Goal: Communication & Community: Answer question/provide support

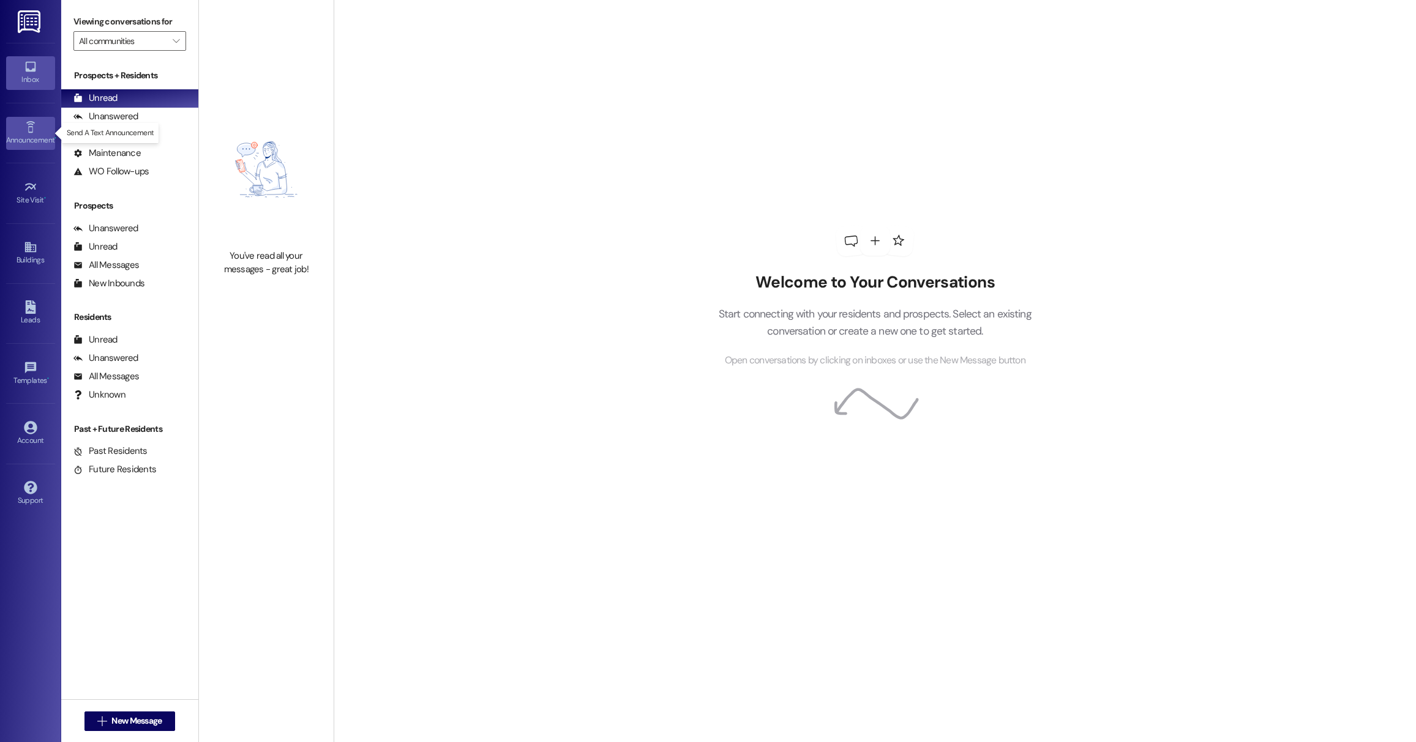
click at [15, 136] on div "Announcement •" at bounding box center [30, 140] width 61 height 12
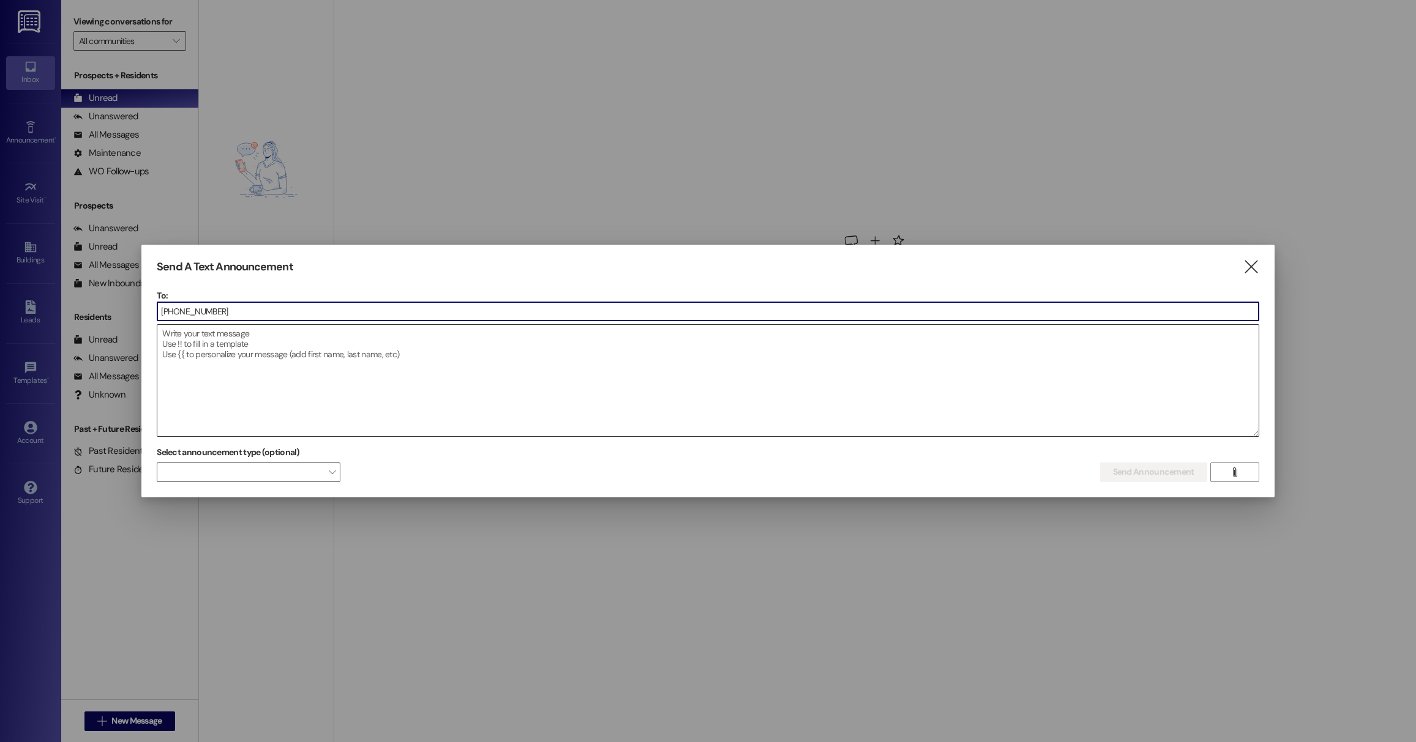
type input "(865) 963-1663"
click at [414, 373] on textarea at bounding box center [707, 380] width 1100 height 111
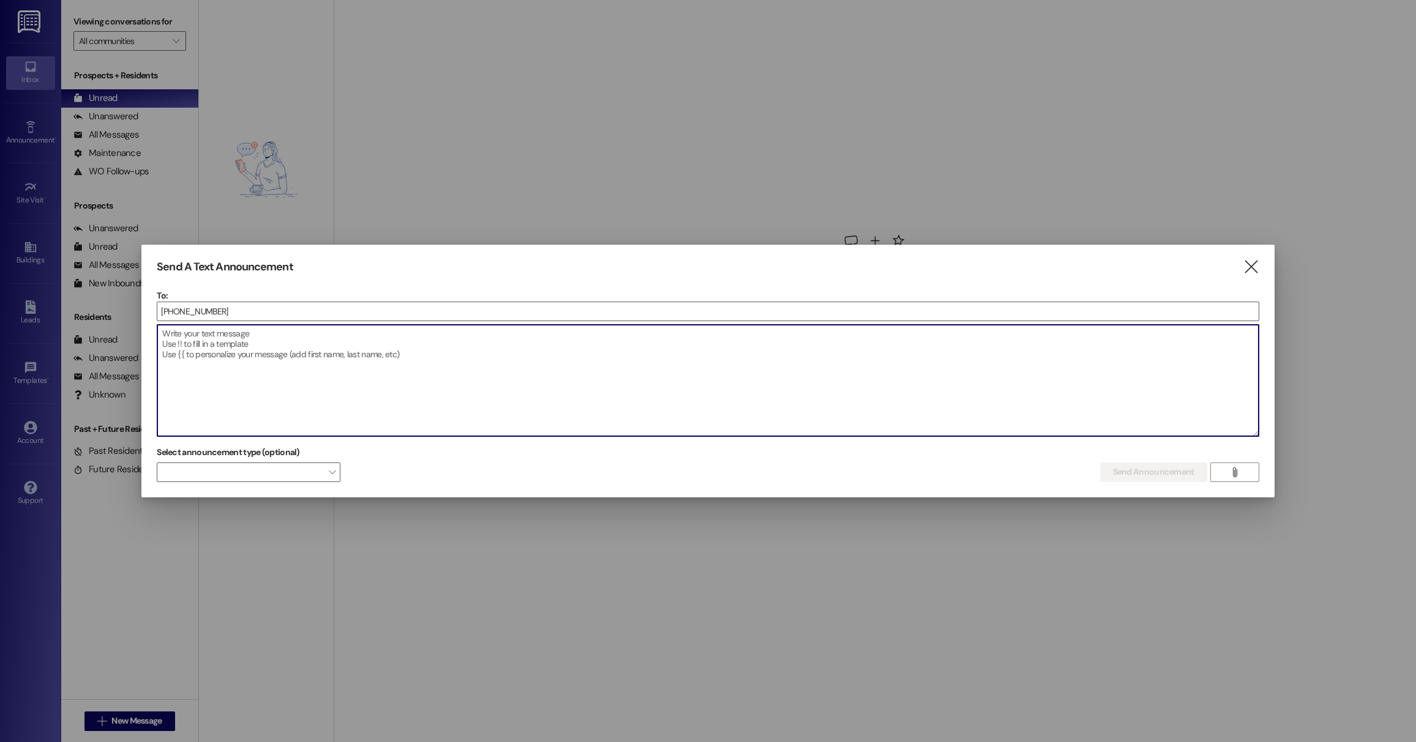
click at [399, 338] on textarea at bounding box center [707, 380] width 1100 height 111
paste textarea "(865) 963-1663"
type textarea "(865) 963-1663"
drag, startPoint x: 252, startPoint y: 344, endPoint x: 136, endPoint y: 337, distance: 115.9
click at [136, 337] on div "Send A Text Announcement  To: (865) 963-1663  Drop image file here (865) 963-…" at bounding box center [708, 371] width 1416 height 742
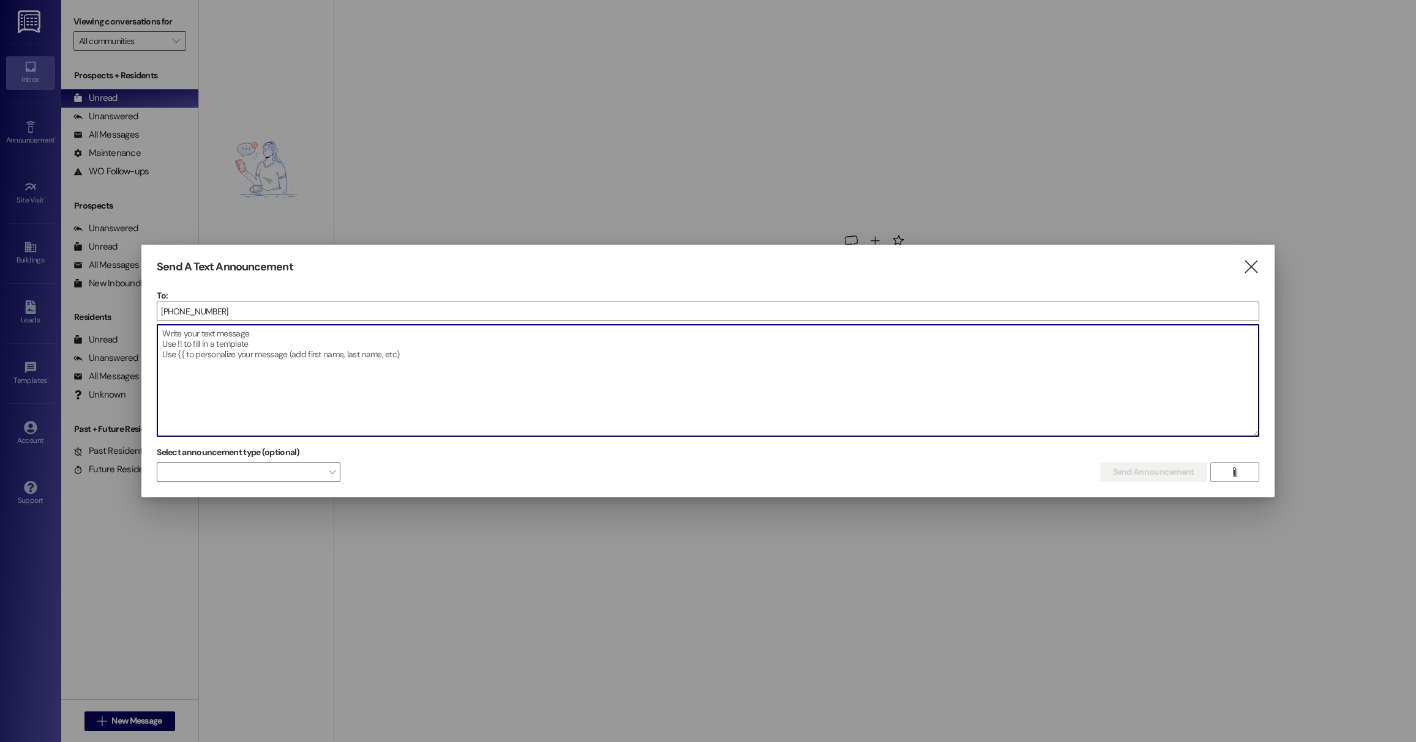
paste textarea "Hi [PERSON_NAME]! This is [PERSON_NAME] from [GEOGRAPHIC_DATA] Warner Robins. Y…"
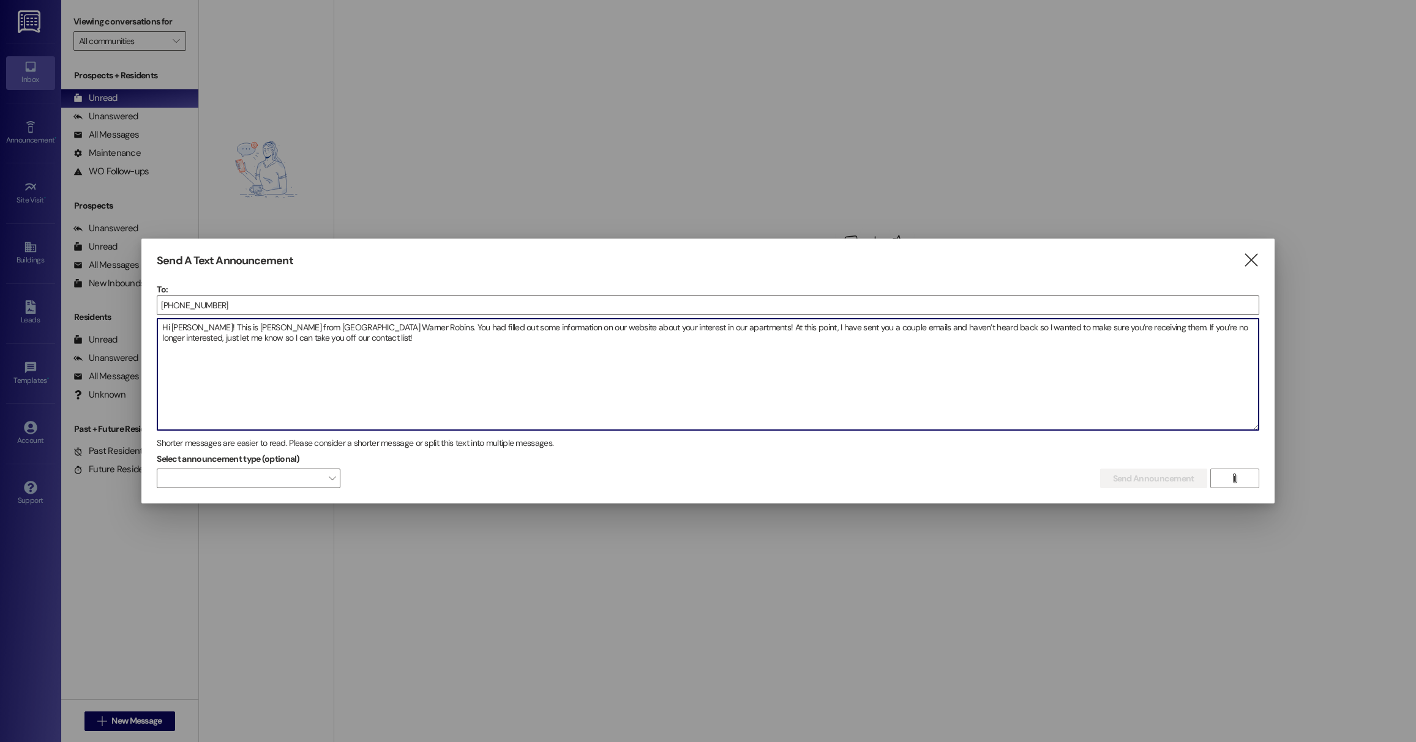
click at [203, 329] on textarea "Hi [PERSON_NAME]! This is [PERSON_NAME] from [GEOGRAPHIC_DATA] Warner Robins. Y…" at bounding box center [707, 374] width 1100 height 111
click at [308, 345] on textarea "Hi [PERSON_NAME]! This is [PERSON_NAME] from [GEOGRAPHIC_DATA] Warner Robins. Y…" at bounding box center [707, 374] width 1100 height 111
click at [335, 361] on textarea "Hi [PERSON_NAME]! This is [PERSON_NAME] from [GEOGRAPHIC_DATA] Warner Robins. Y…" at bounding box center [707, 374] width 1100 height 111
click at [989, 375] on textarea "Hi [PERSON_NAME]! This is [PERSON_NAME] from [GEOGRAPHIC_DATA] Warner Robins. Y…" at bounding box center [707, 374] width 1100 height 111
type textarea "Hi [PERSON_NAME]! This is [PERSON_NAME] from [GEOGRAPHIC_DATA] Warner Robins. Y…"
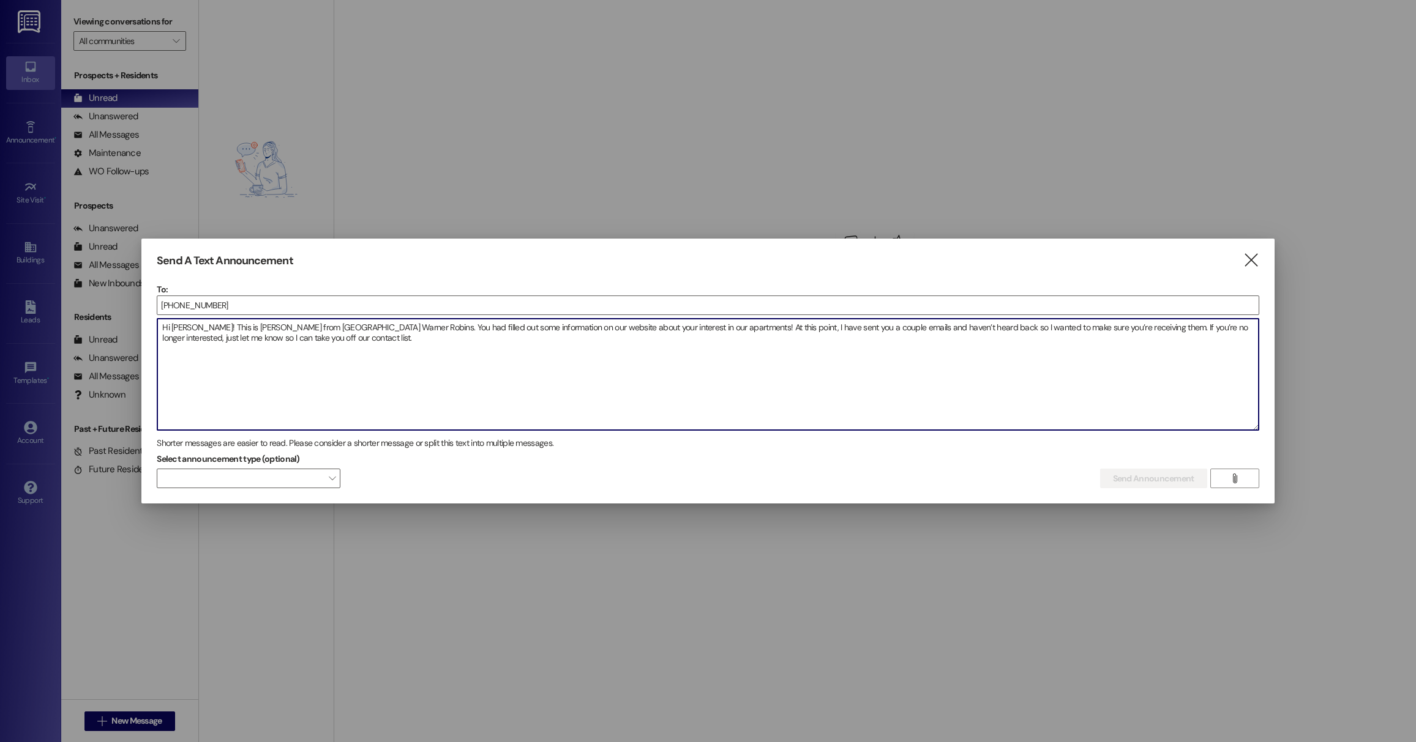
click at [953, 407] on textarea "Hi [PERSON_NAME]! This is [PERSON_NAME] from [GEOGRAPHIC_DATA] Warner Robins. Y…" at bounding box center [707, 374] width 1100 height 111
click at [228, 316] on div at bounding box center [708, 316] width 1102 height 3
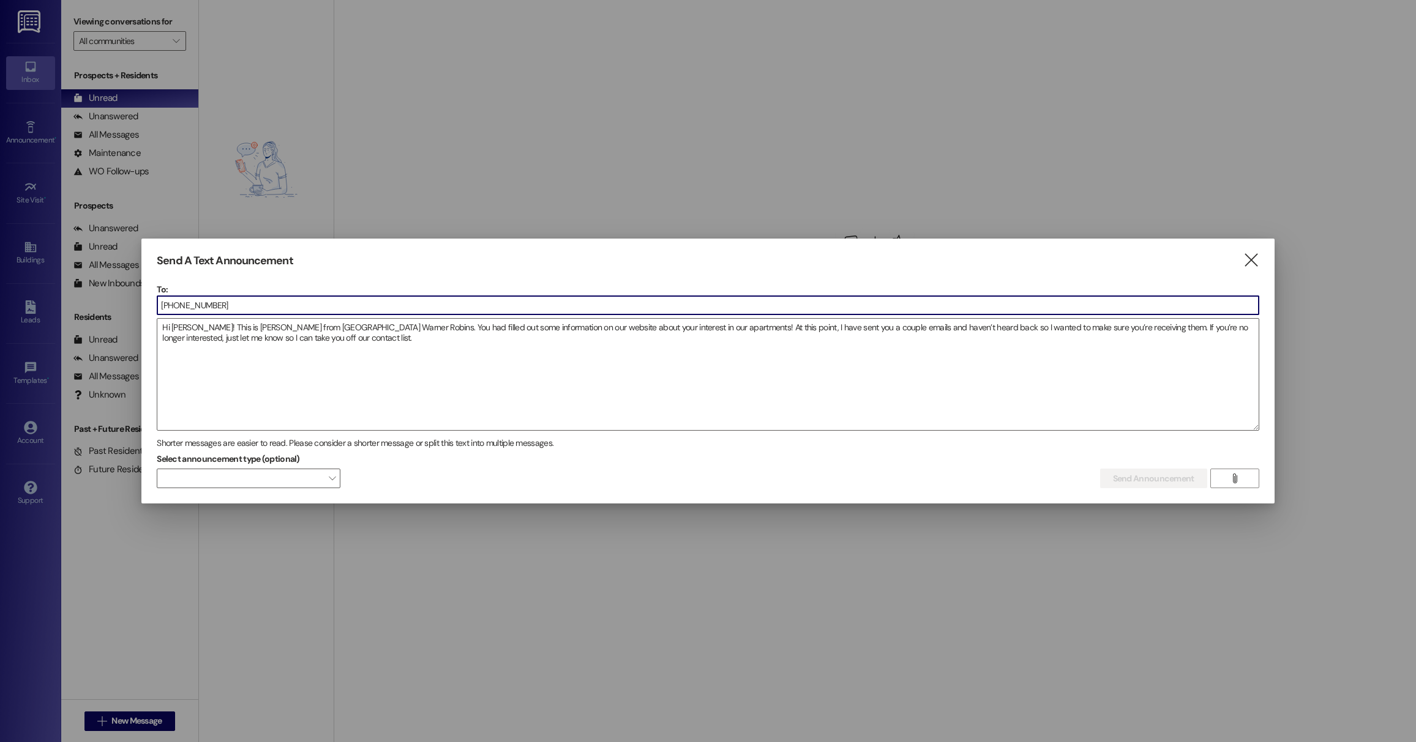
click at [225, 305] on input "(865) 963-1663" at bounding box center [707, 305] width 1100 height 18
drag, startPoint x: 261, startPoint y: 308, endPoint x: 52, endPoint y: 284, distance: 210.1
click at [52, 284] on div "Send A Text Announcement  To: (865) 963-1663  Drop image file here Hi Cassidy…" at bounding box center [708, 371] width 1416 height 742
type input "c"
click at [1255, 260] on icon "" at bounding box center [1250, 260] width 17 height 13
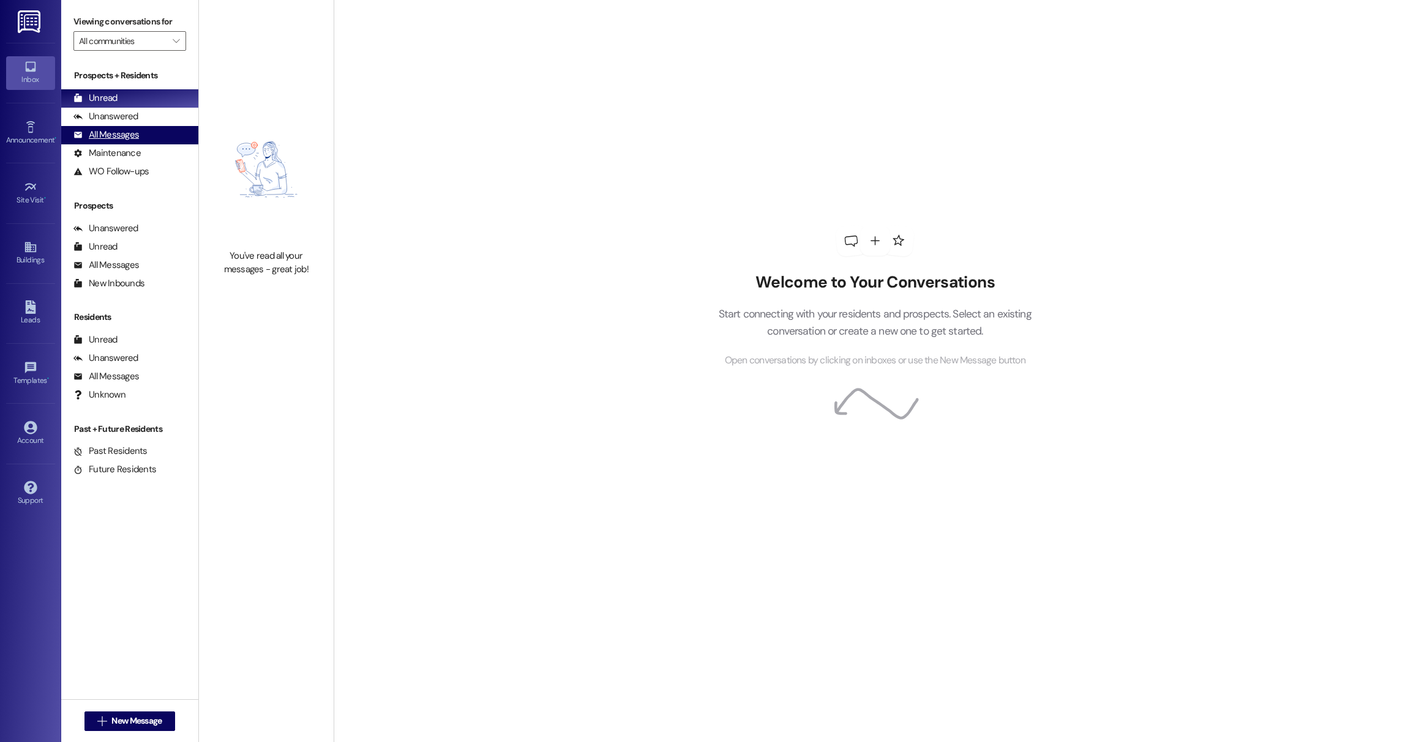
click at [136, 132] on div "All Messages" at bounding box center [105, 135] width 65 height 13
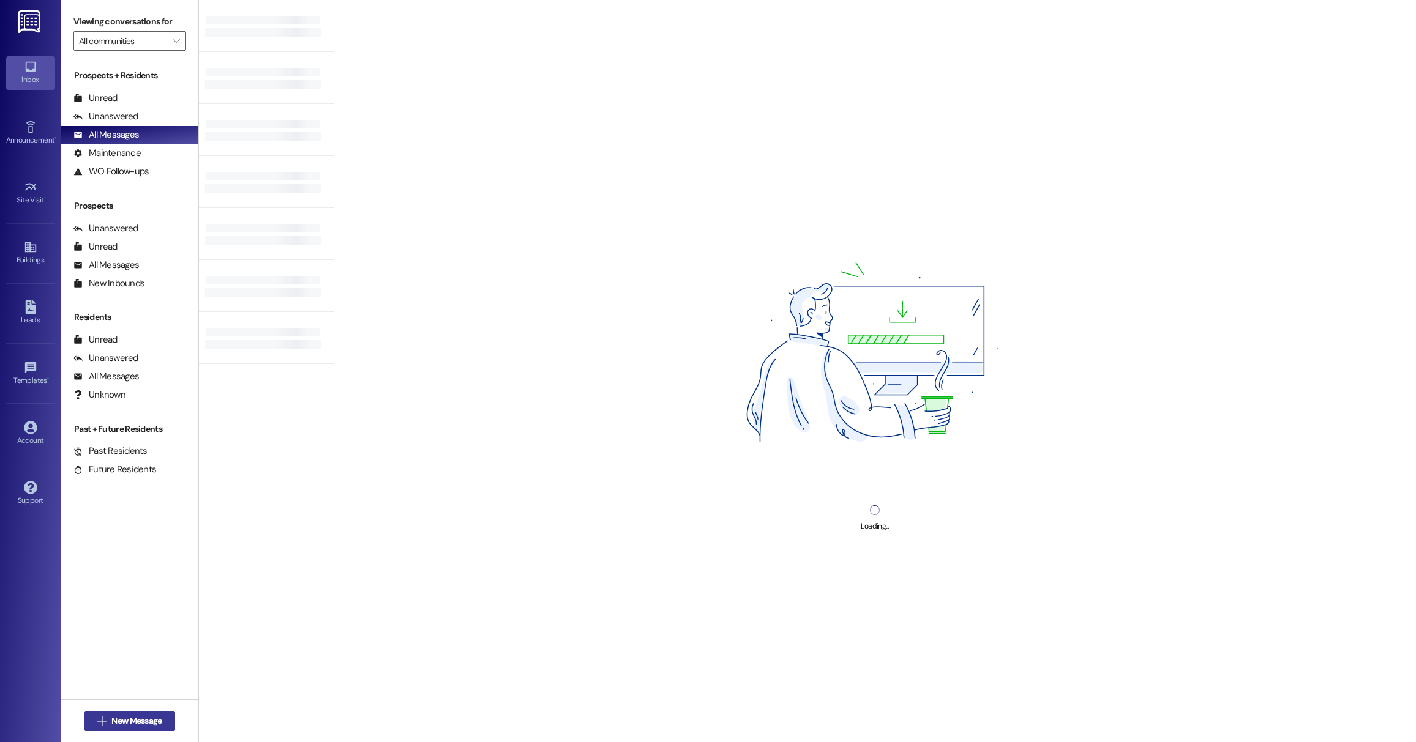
click at [141, 726] on span "New Message" at bounding box center [136, 721] width 50 height 13
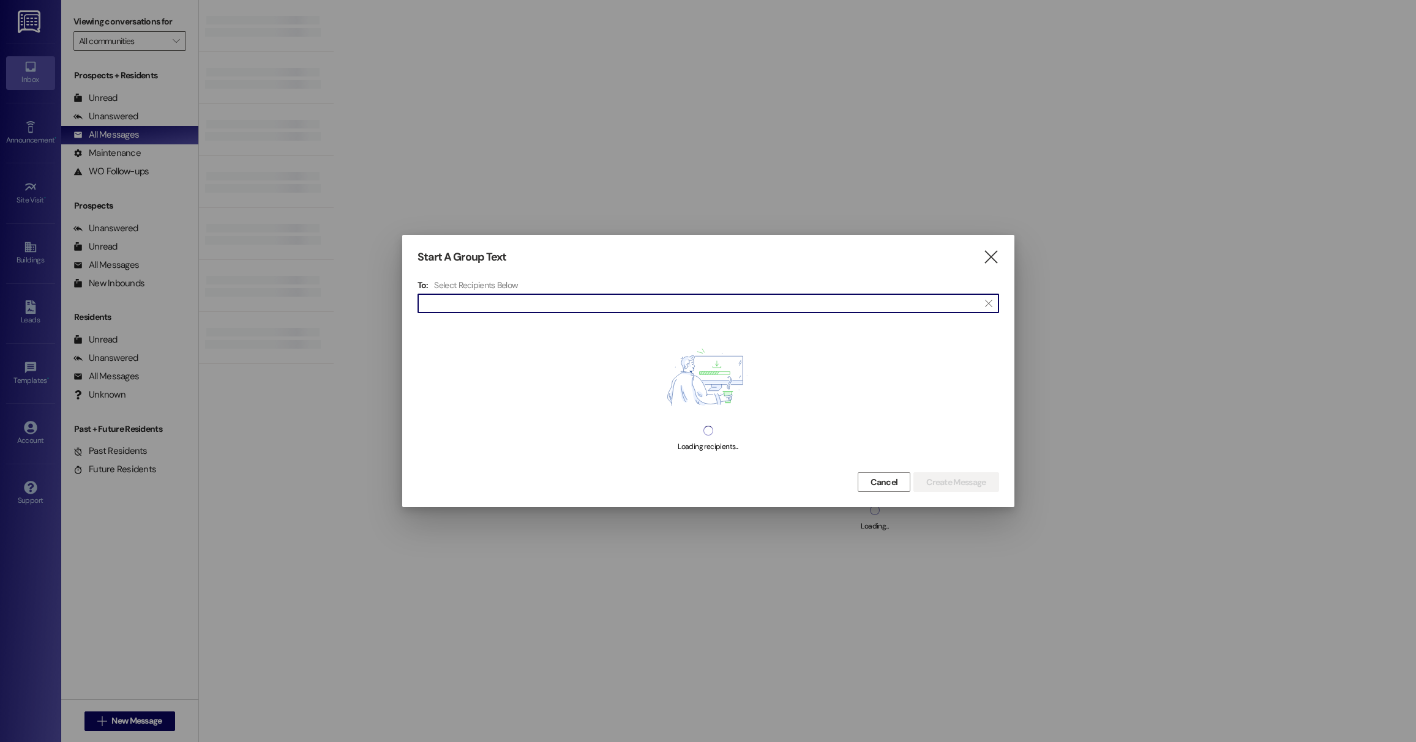
click at [436, 311] on input at bounding box center [701, 303] width 556 height 17
click at [441, 307] on input at bounding box center [701, 303] width 556 height 17
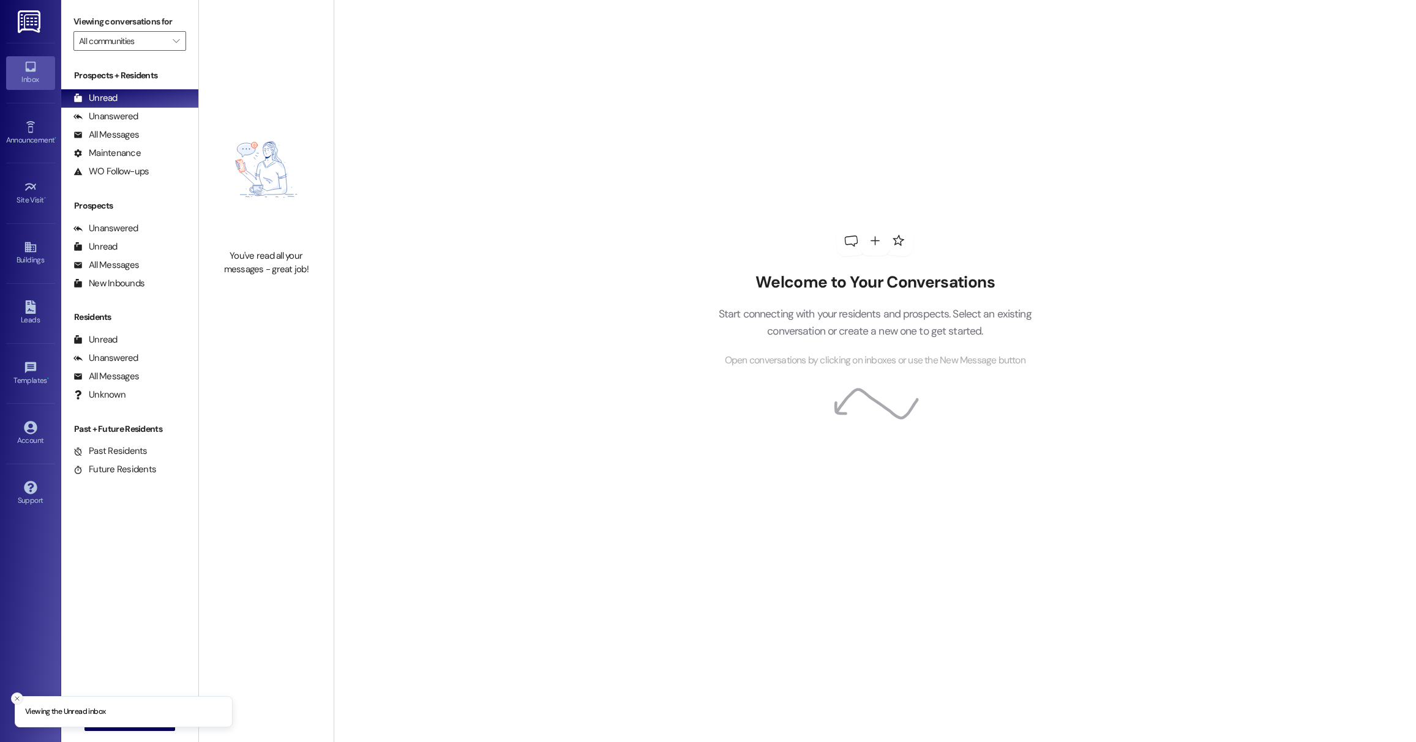
click at [18, 699] on line "Close toast" at bounding box center [17, 699] width 4 height 4
click at [142, 723] on span "New Message" at bounding box center [136, 721] width 50 height 13
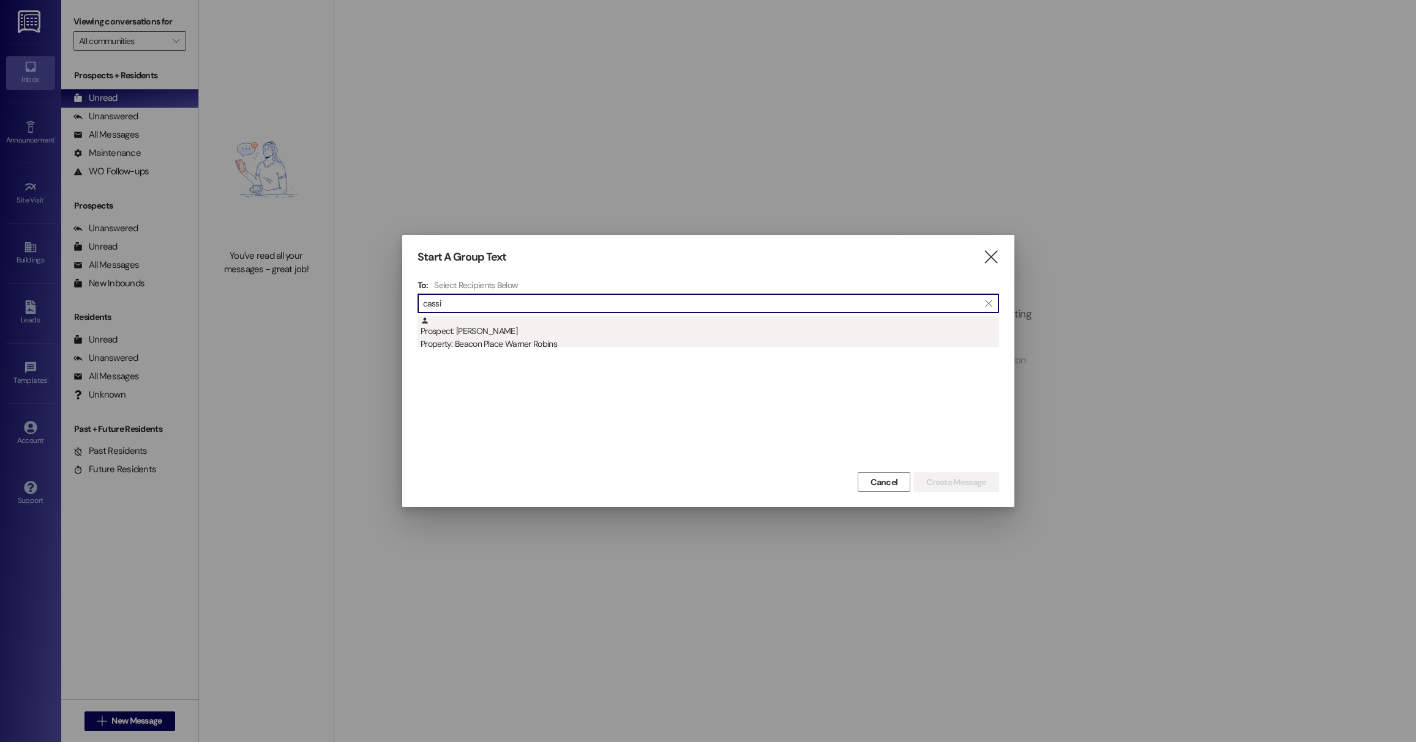
type input "cassi"
click at [512, 327] on div "Prospect: [PERSON_NAME] Property: Beacon Place Warner Robins" at bounding box center [709, 333] width 578 height 35
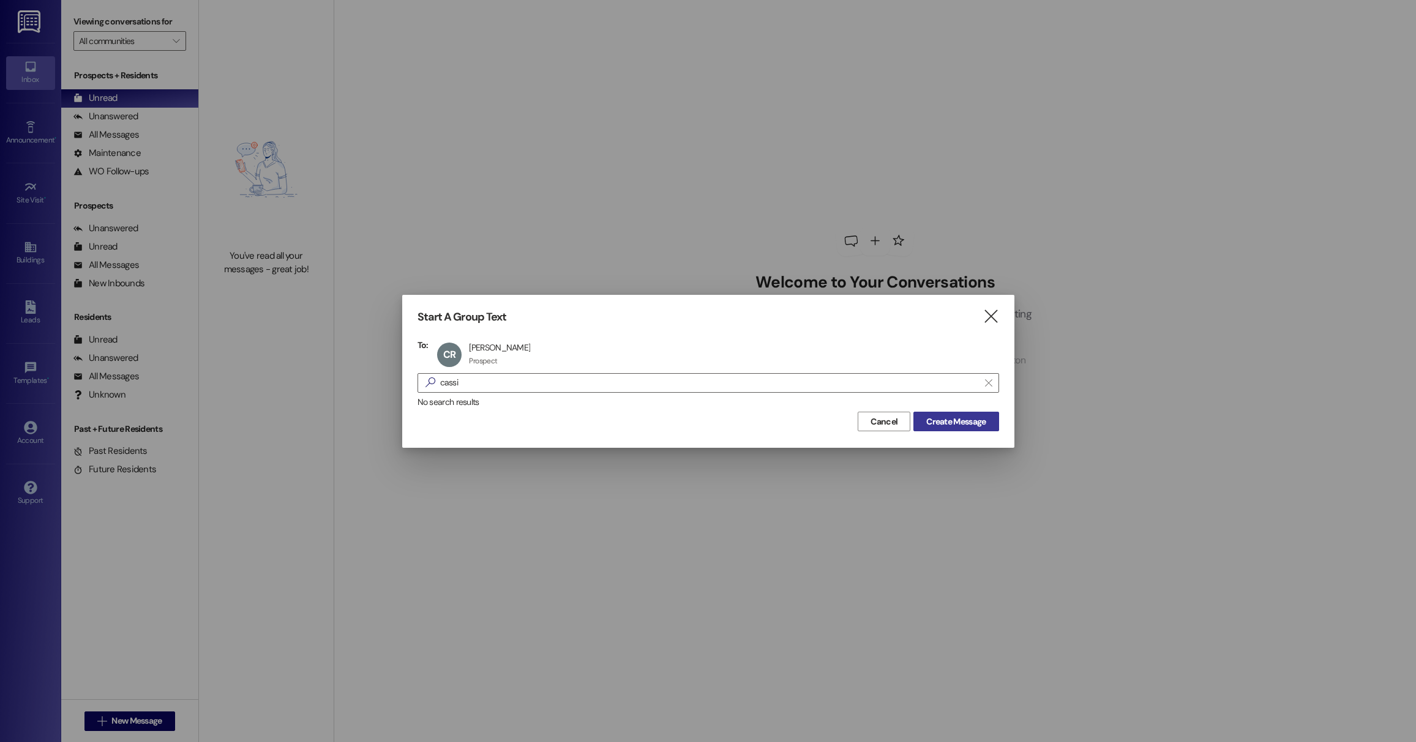
click at [975, 427] on span "Create Message" at bounding box center [955, 422] width 59 height 13
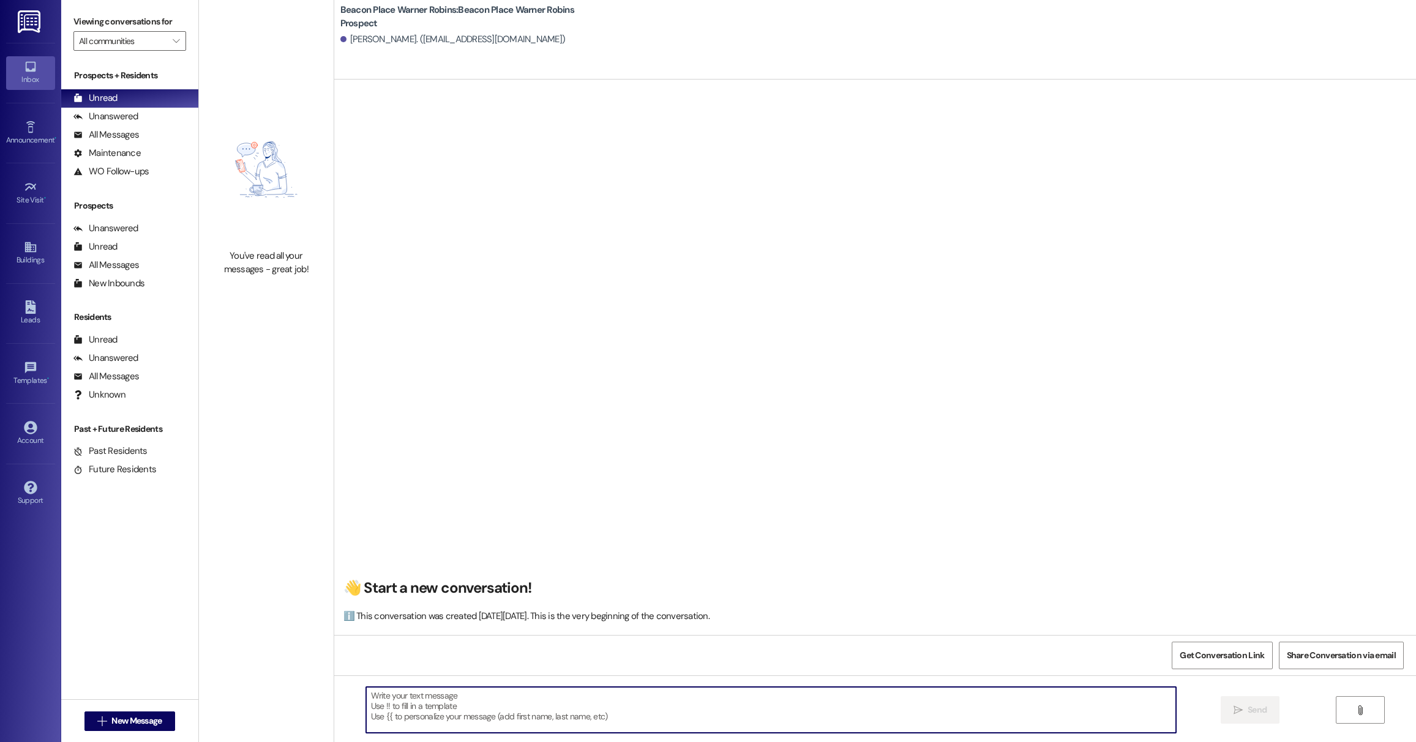
paste textarea "Hi [PERSON_NAME]! This is [PERSON_NAME] from [GEOGRAPHIC_DATA] Warner Robins. Y…"
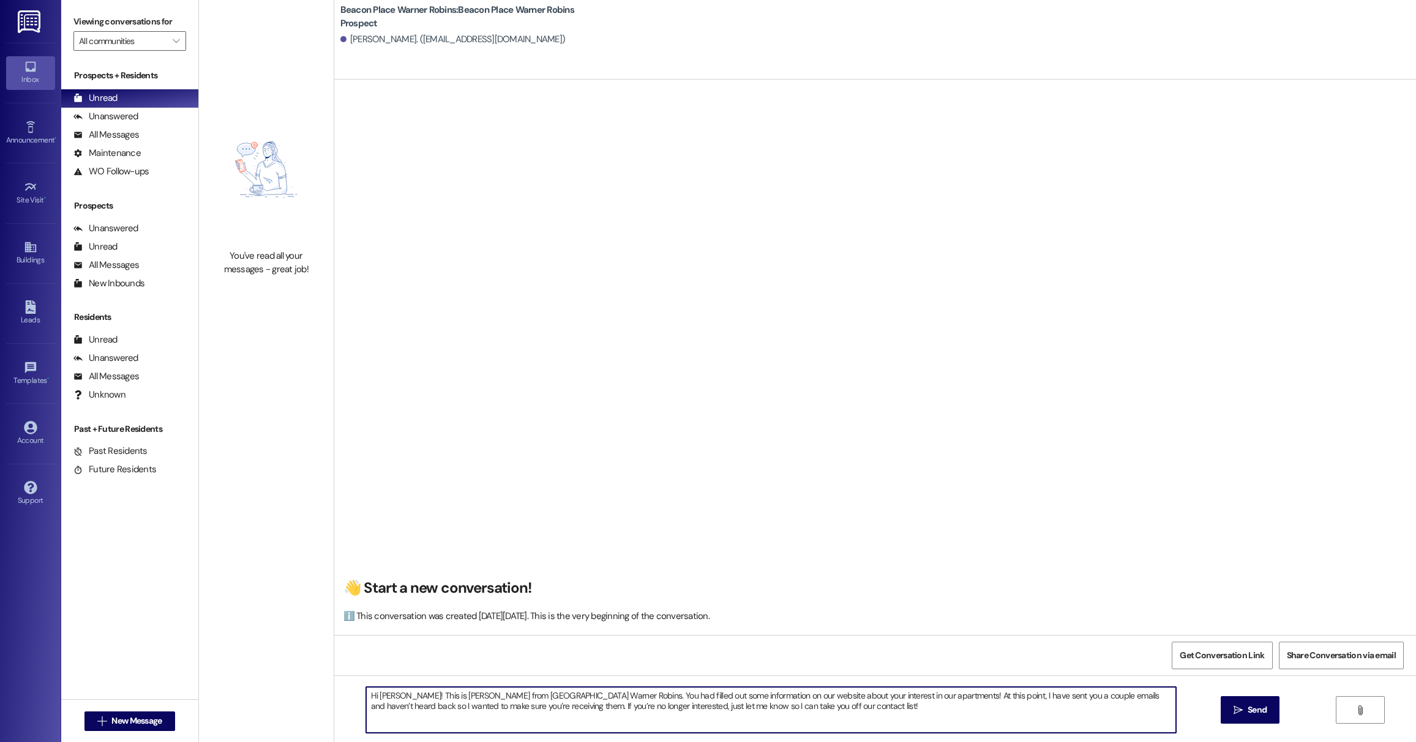
click at [401, 698] on textarea "Hi [PERSON_NAME]! This is [PERSON_NAME] from [GEOGRAPHIC_DATA] Warner Robins. Y…" at bounding box center [771, 710] width 810 height 46
drag, startPoint x: 401, startPoint y: 698, endPoint x: 384, endPoint y: 699, distance: 17.8
click at [384, 699] on textarea "Hi [PERSON_NAME]! This is [PERSON_NAME] from [GEOGRAPHIC_DATA] Warner Robins. Y…" at bounding box center [771, 710] width 810 height 46
click at [842, 714] on textarea "Hi [PERSON_NAME]! This is [PERSON_NAME] from [GEOGRAPHIC_DATA] Warner Robins. Y…" at bounding box center [771, 710] width 810 height 46
type textarea "Hi [PERSON_NAME]! This is [PERSON_NAME] from [GEOGRAPHIC_DATA] Warner Robins. Y…"
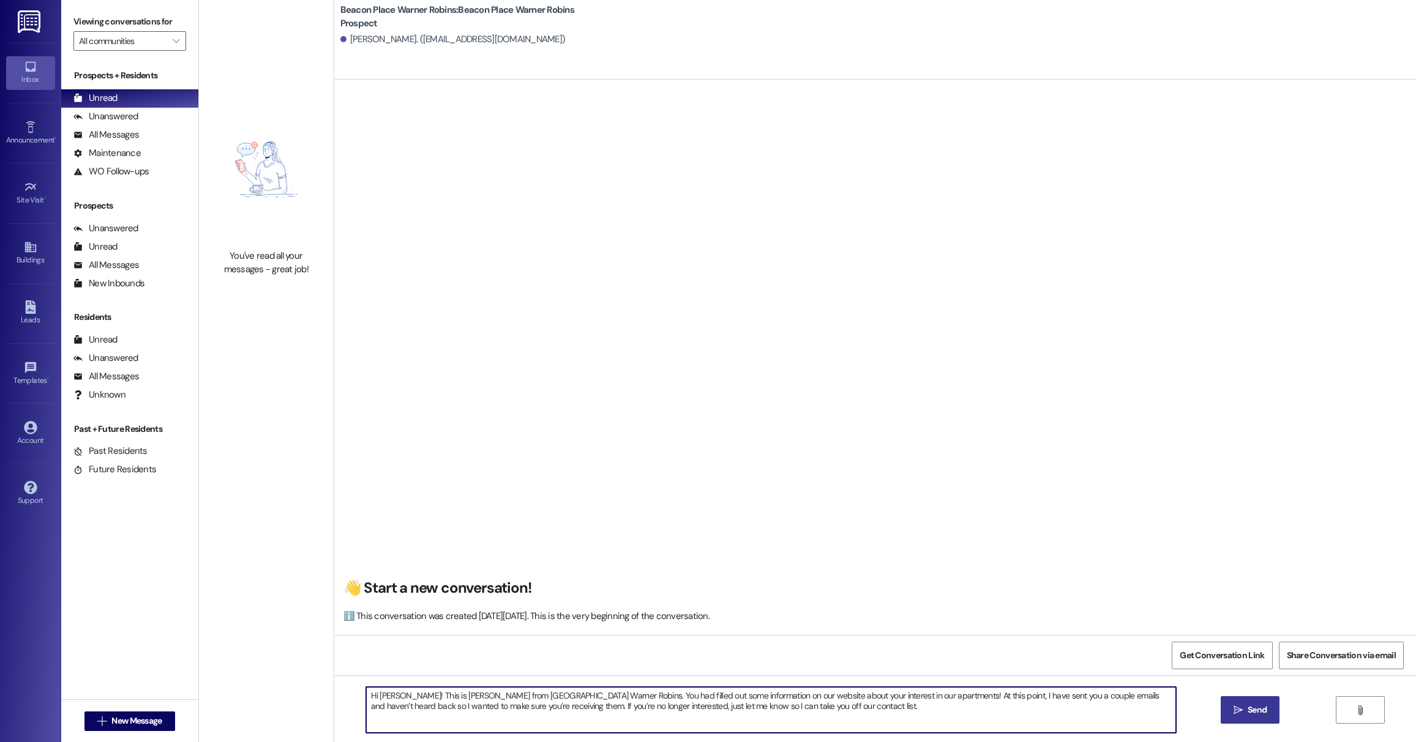
click at [1236, 706] on icon "" at bounding box center [1237, 711] width 9 height 10
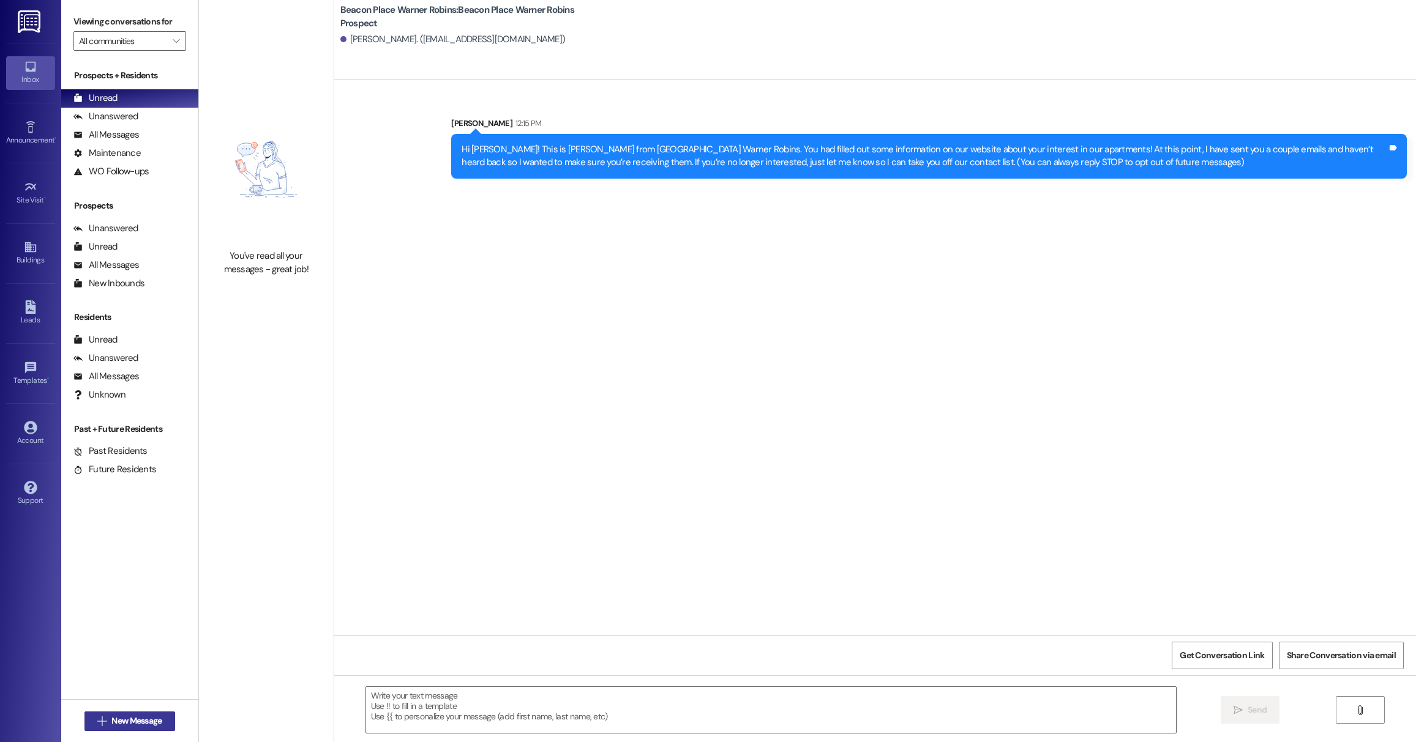
click at [157, 726] on span "New Message" at bounding box center [136, 721] width 50 height 13
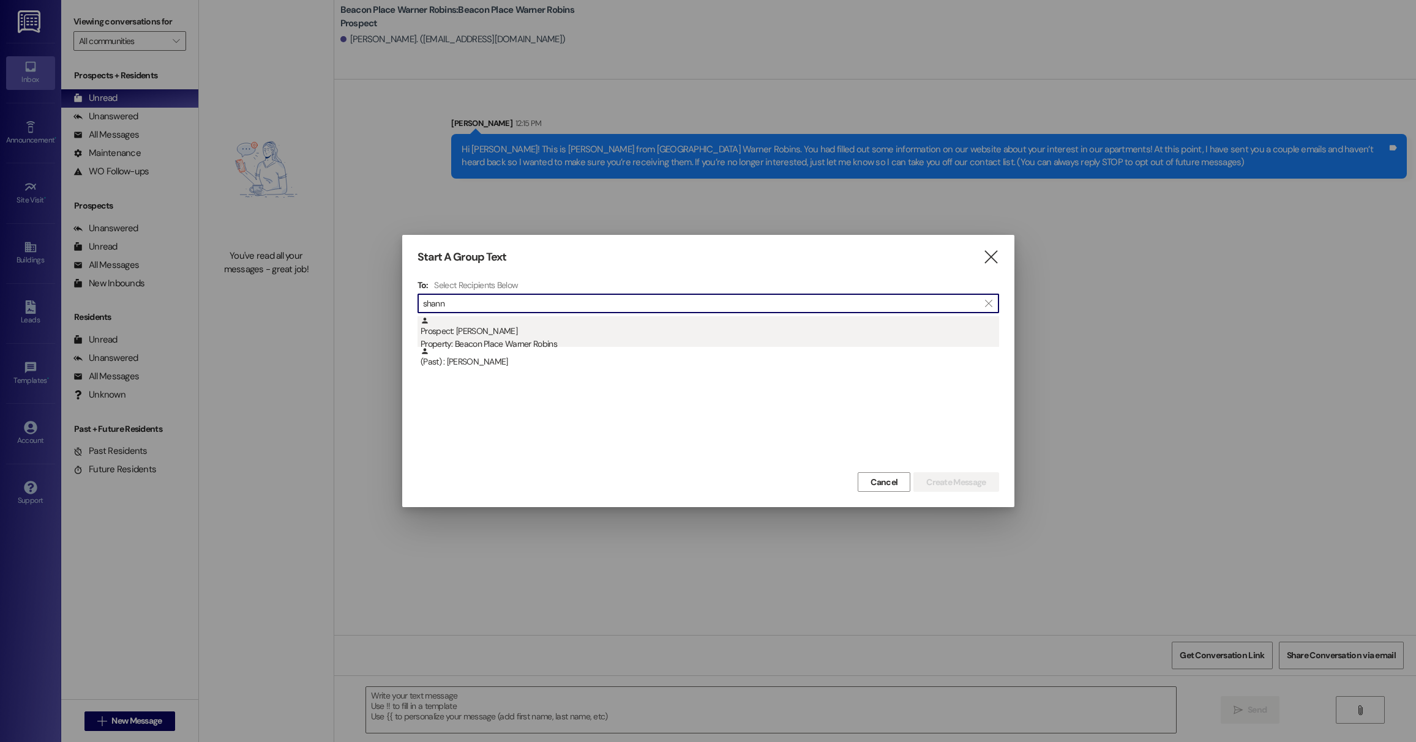
type input "shann"
click at [553, 335] on div "Prospect: [PERSON_NAME] Property: [GEOGRAPHIC_DATA] Warner Robins" at bounding box center [709, 333] width 578 height 35
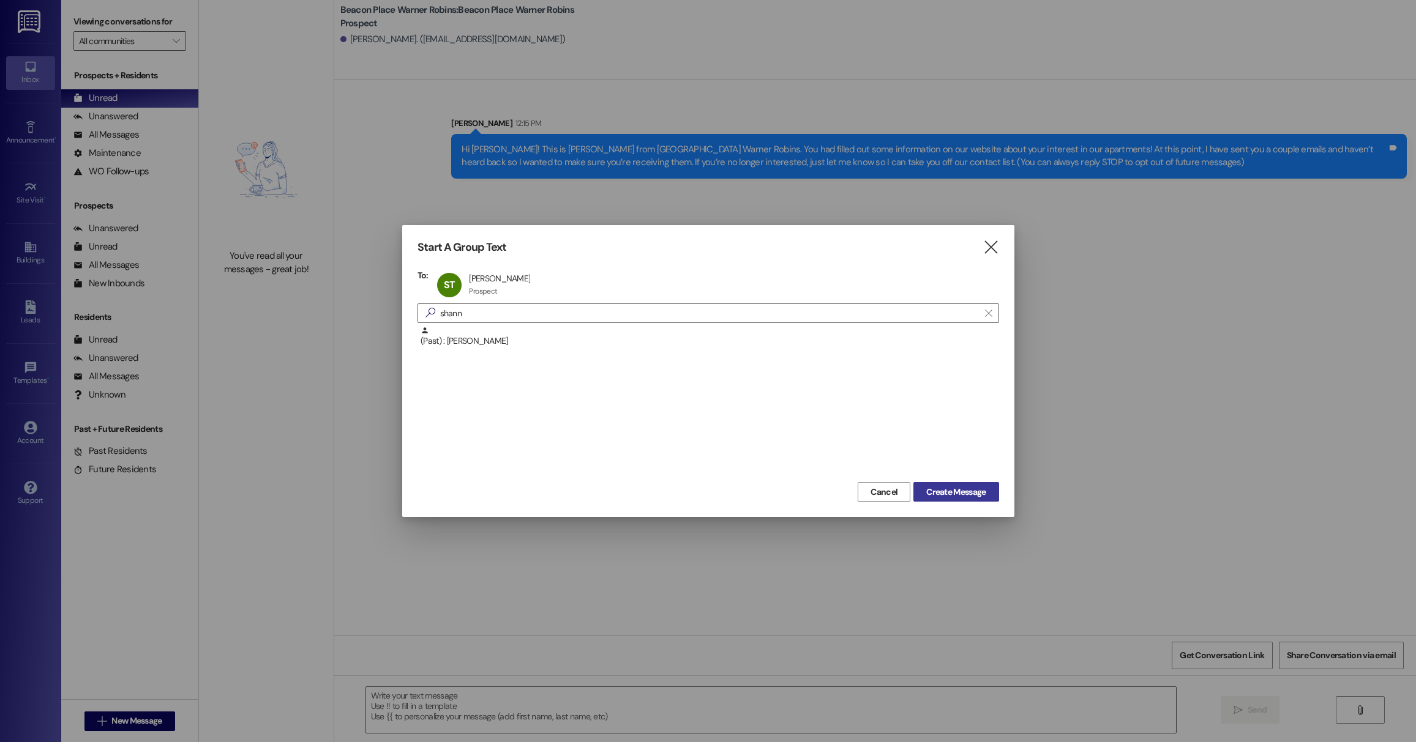
click at [941, 491] on span "Create Message" at bounding box center [955, 492] width 59 height 13
click at [940, 499] on button "Create Message" at bounding box center [955, 492] width 85 height 20
click at [946, 491] on span "Create Message" at bounding box center [955, 492] width 59 height 13
click at [993, 253] on icon "" at bounding box center [990, 247] width 17 height 13
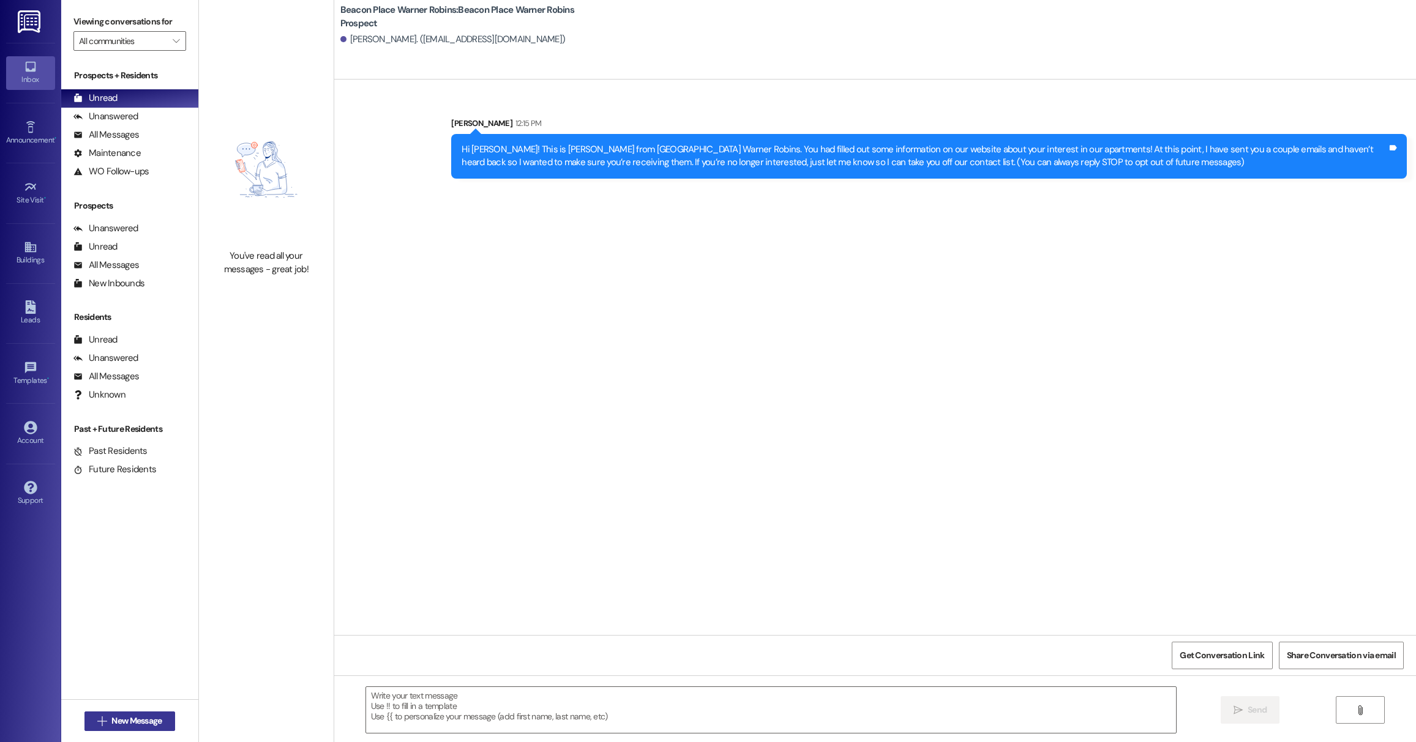
click at [119, 723] on span "New Message" at bounding box center [136, 721] width 50 height 13
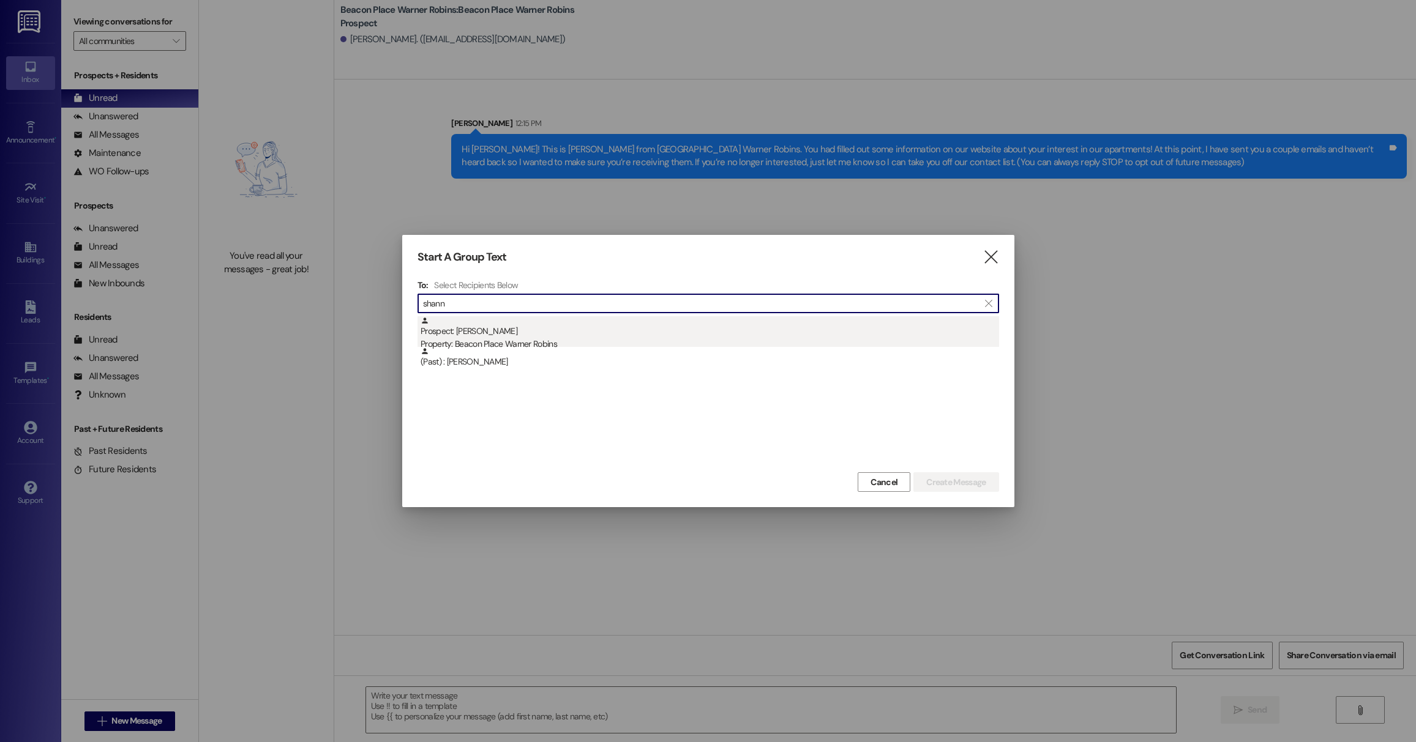
type input "shann"
click at [505, 342] on div "Property: Beacon Place Warner Robins" at bounding box center [709, 344] width 578 height 13
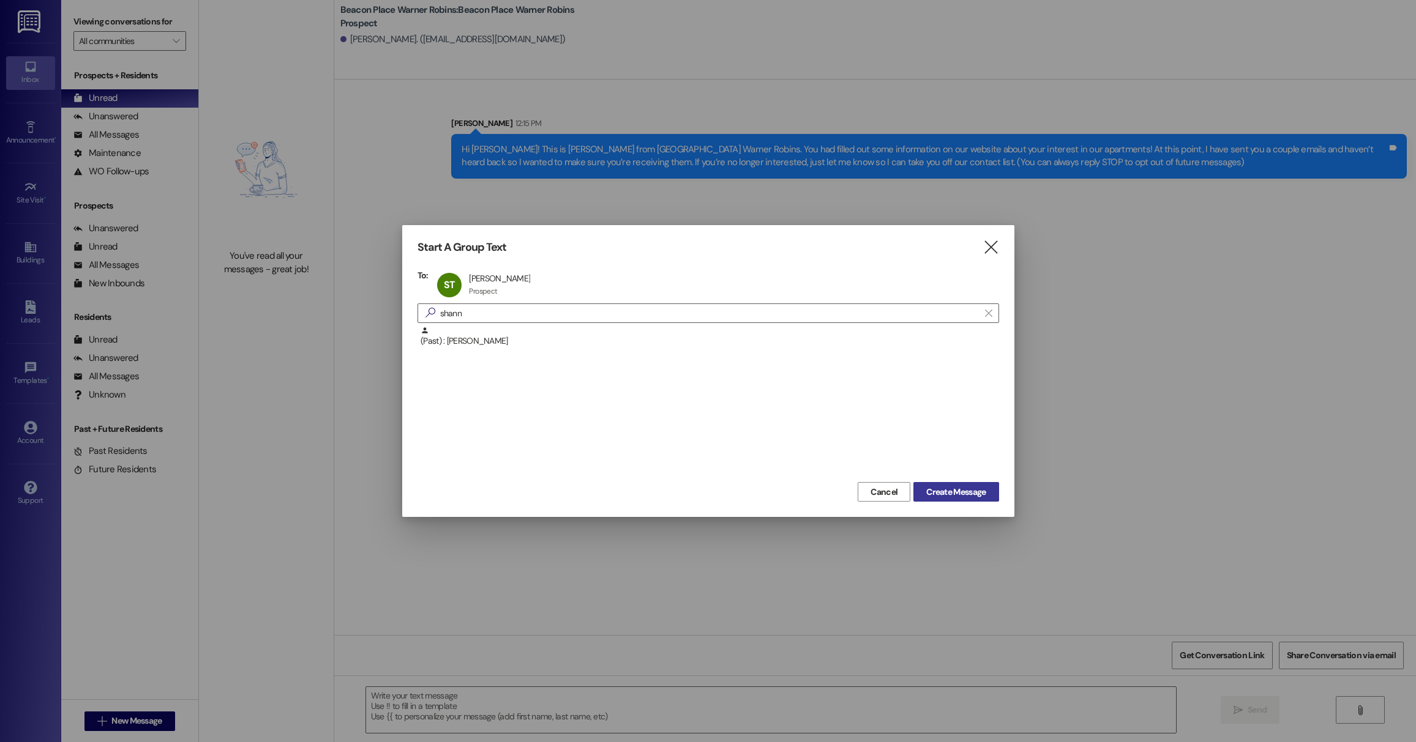
click at [952, 495] on span "Create Message" at bounding box center [955, 492] width 59 height 13
click at [537, 289] on div "ST [PERSON_NAME] [PERSON_NAME] Prospect Prospect click to remove" at bounding box center [487, 285] width 106 height 31
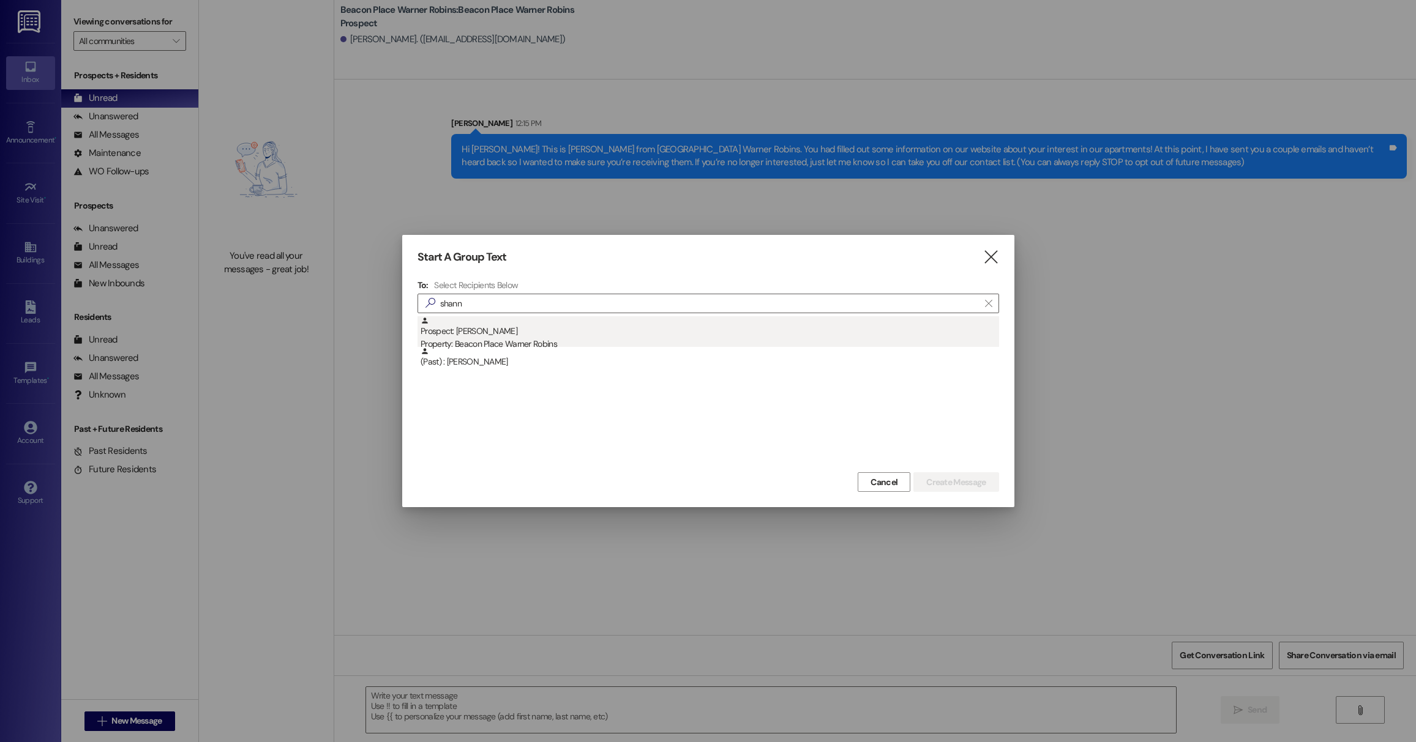
click at [534, 341] on div "Property: Beacon Place Warner Robins" at bounding box center [709, 344] width 578 height 13
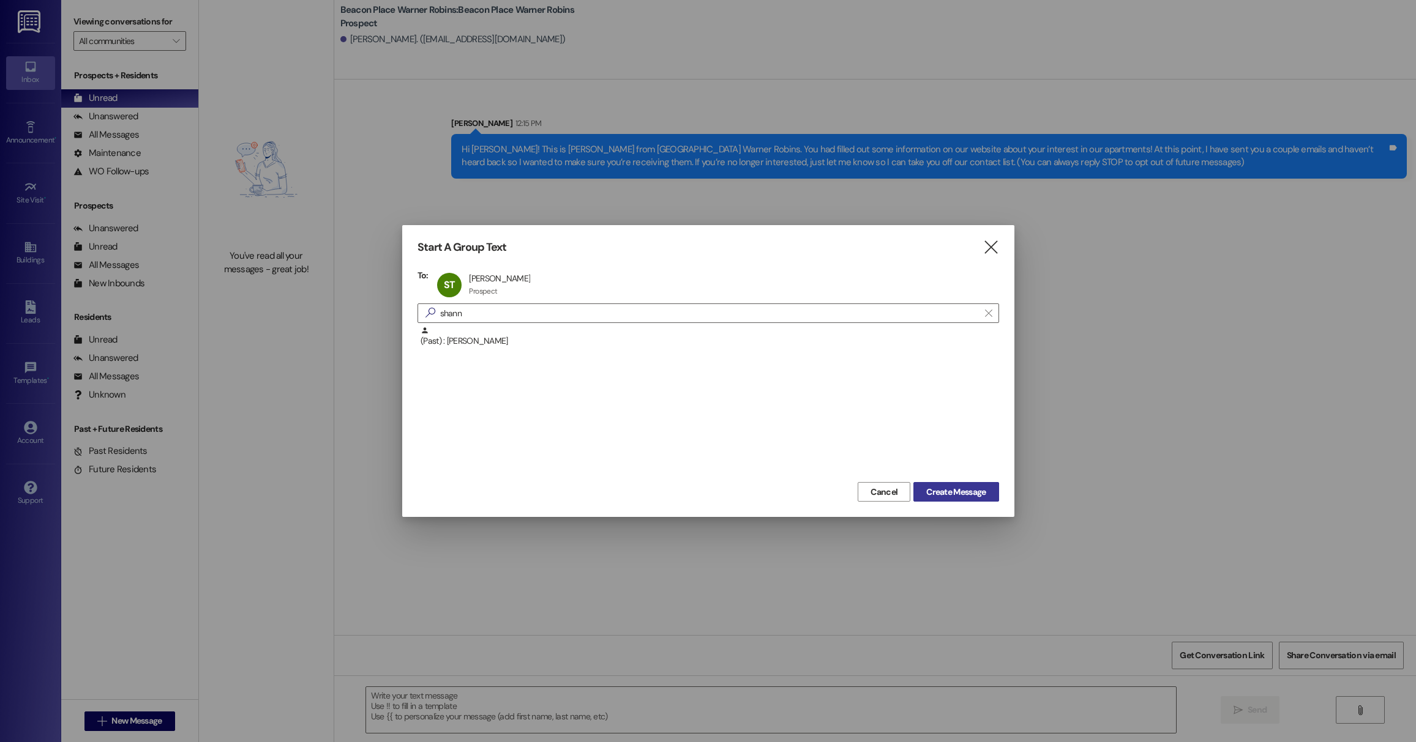
click at [938, 492] on span "Create Message" at bounding box center [955, 492] width 59 height 13
click at [961, 492] on span "Create Message" at bounding box center [955, 492] width 59 height 13
click at [978, 493] on span "Create Message" at bounding box center [955, 492] width 59 height 13
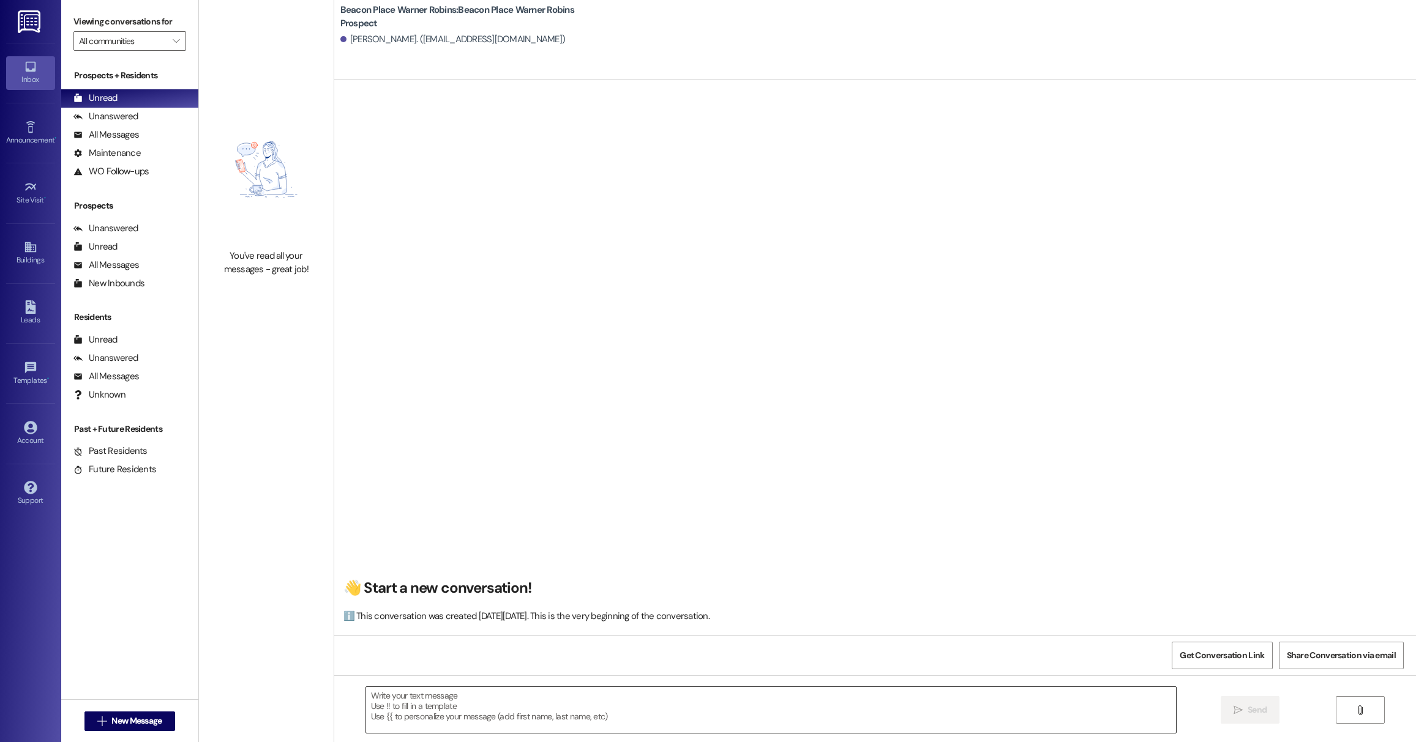
click at [412, 709] on textarea at bounding box center [771, 710] width 810 height 46
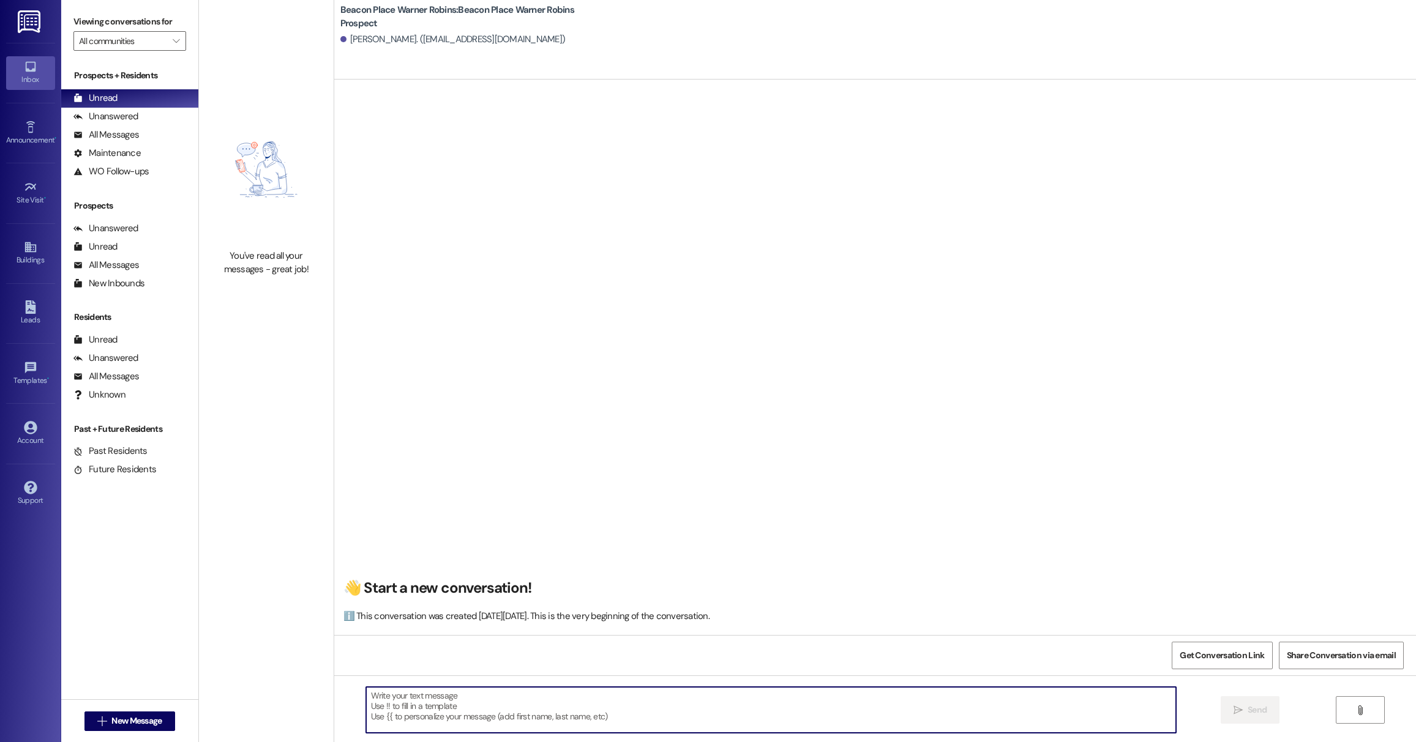
paste textarea "Hi [PERSON_NAME]! This is [PERSON_NAME] from [GEOGRAPHIC_DATA] Warner Robins. Y…"
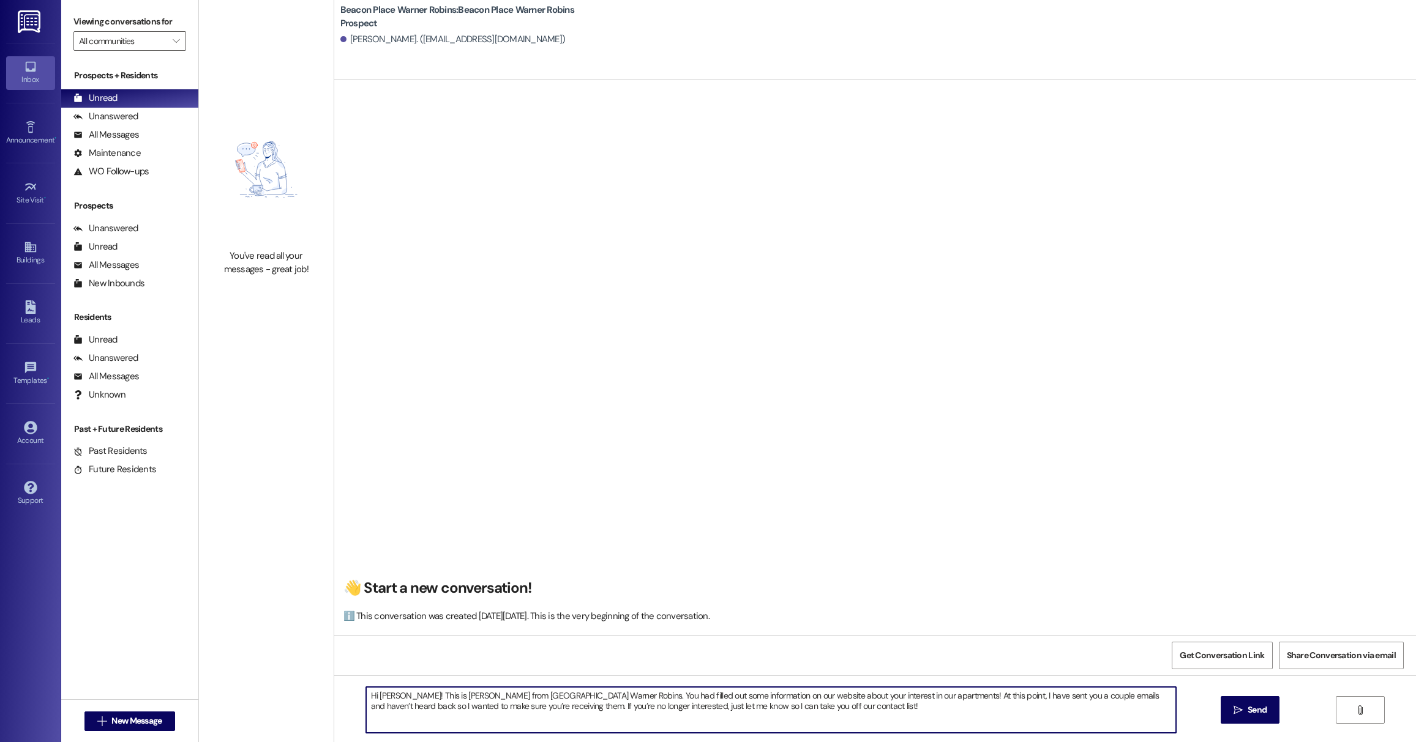
click at [404, 696] on textarea "Hi [PERSON_NAME]! This is [PERSON_NAME] from [GEOGRAPHIC_DATA] Warner Robins. Y…" at bounding box center [771, 710] width 810 height 46
drag, startPoint x: 406, startPoint y: 698, endPoint x: 382, endPoint y: 698, distance: 23.9
click at [382, 698] on textarea "Hi [PERSON_NAME]! This is [PERSON_NAME] from [GEOGRAPHIC_DATA] Warner Robins. Y…" at bounding box center [771, 710] width 810 height 46
drag, startPoint x: 384, startPoint y: 698, endPoint x: 403, endPoint y: 698, distance: 18.4
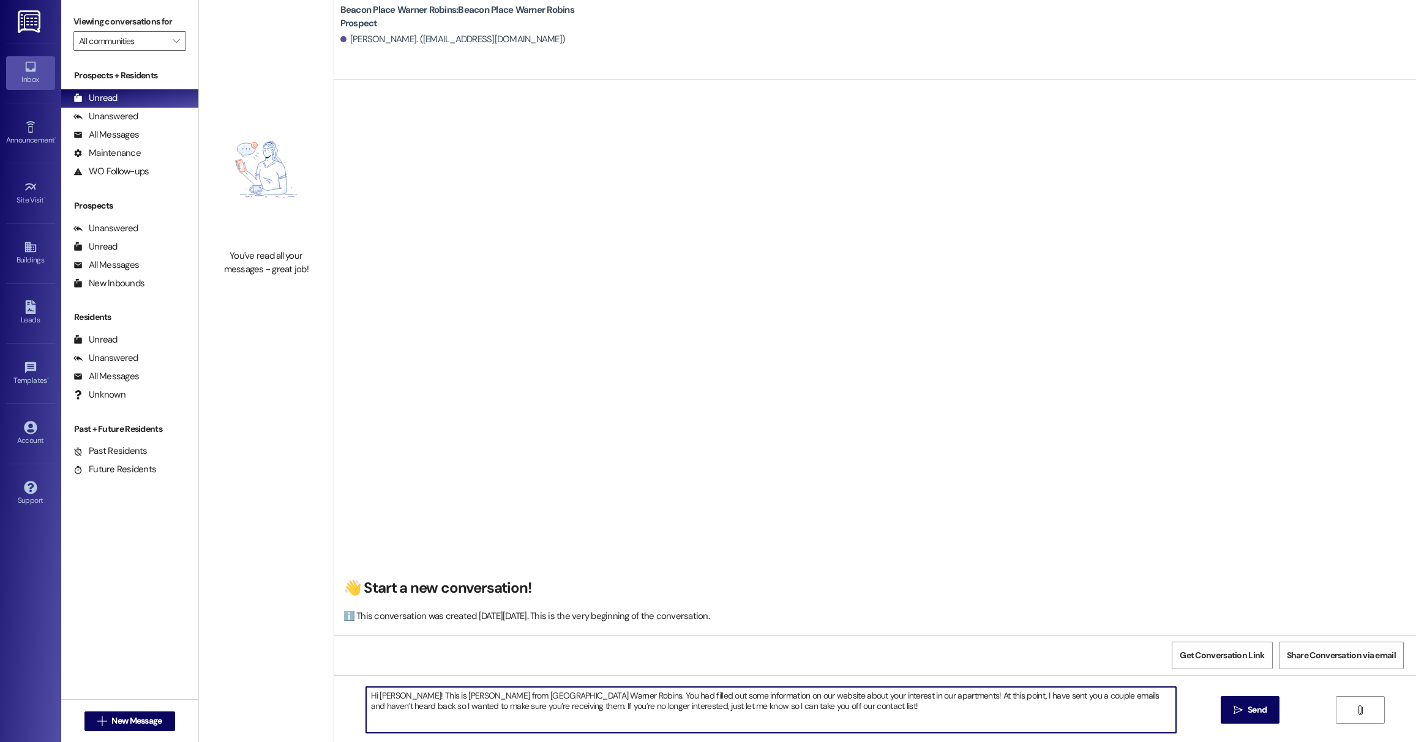
click at [403, 698] on textarea "Hi [PERSON_NAME]! This is [PERSON_NAME] from [GEOGRAPHIC_DATA] Warner Robins. Y…" at bounding box center [771, 710] width 810 height 46
click at [837, 719] on textarea "Hi [PERSON_NAME]! This is [PERSON_NAME] from [GEOGRAPHIC_DATA] Warner Robins. Y…" at bounding box center [771, 710] width 810 height 46
type textarea "Hi [PERSON_NAME]! This is [PERSON_NAME] from [GEOGRAPHIC_DATA] Warner Robins. Y…"
click at [1245, 715] on span "Send" at bounding box center [1257, 710] width 24 height 13
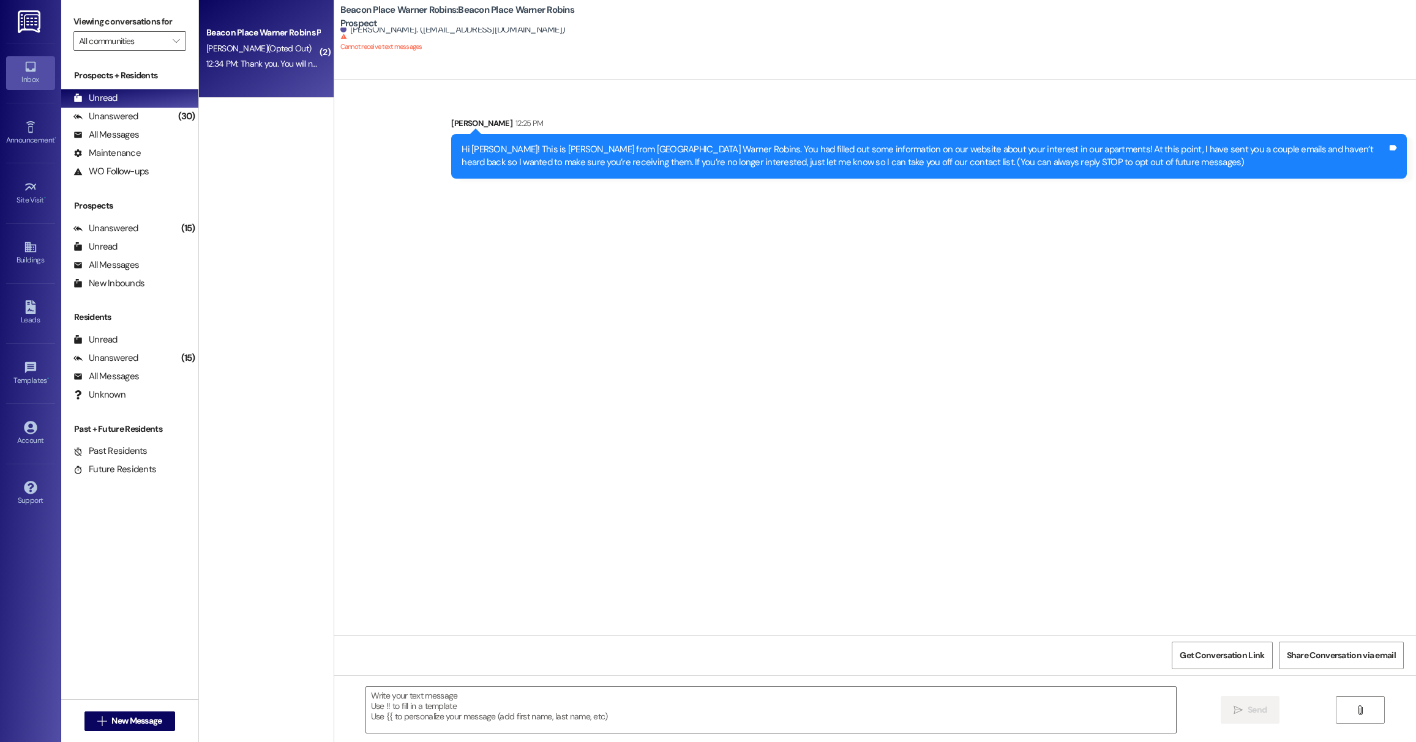
click at [254, 51] on span "[PERSON_NAME] (Opted Out)" at bounding box center [258, 48] width 105 height 11
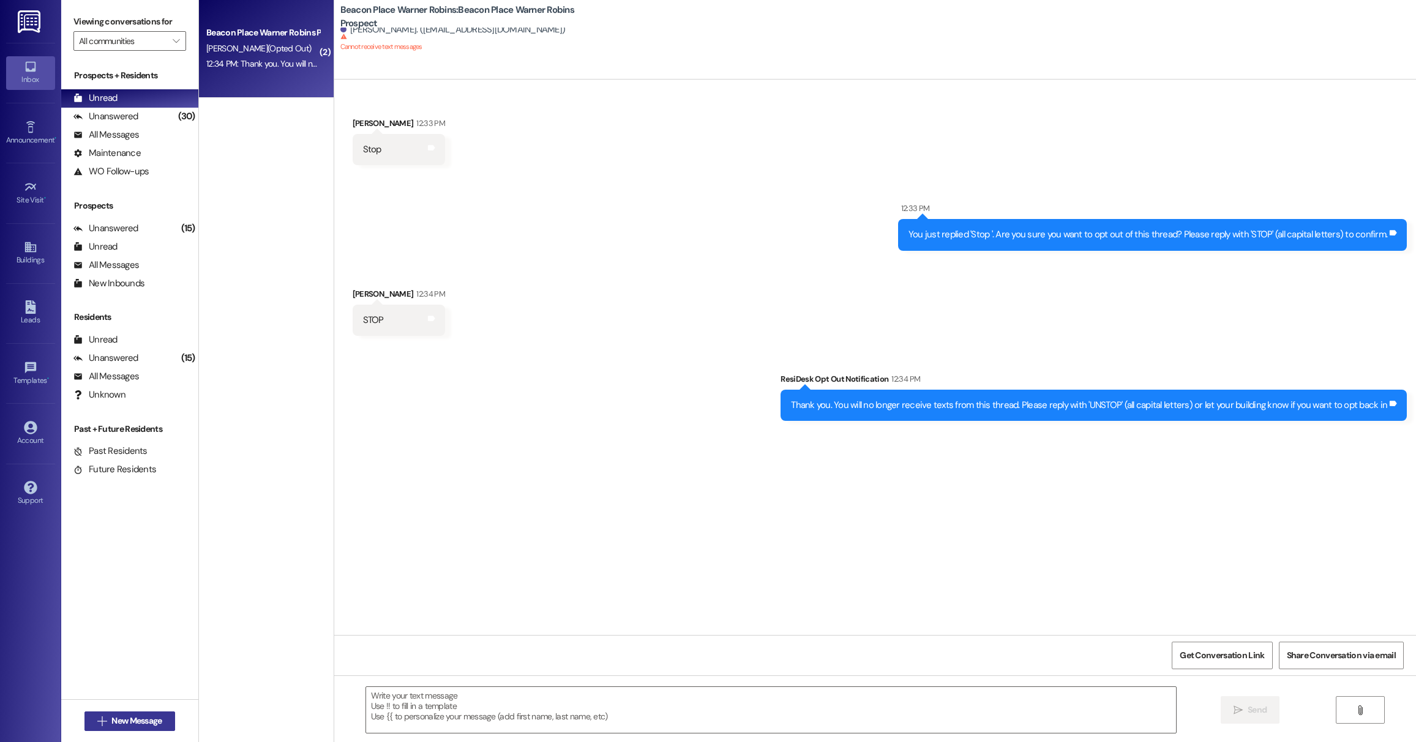
click at [155, 716] on span "New Message" at bounding box center [136, 721] width 50 height 13
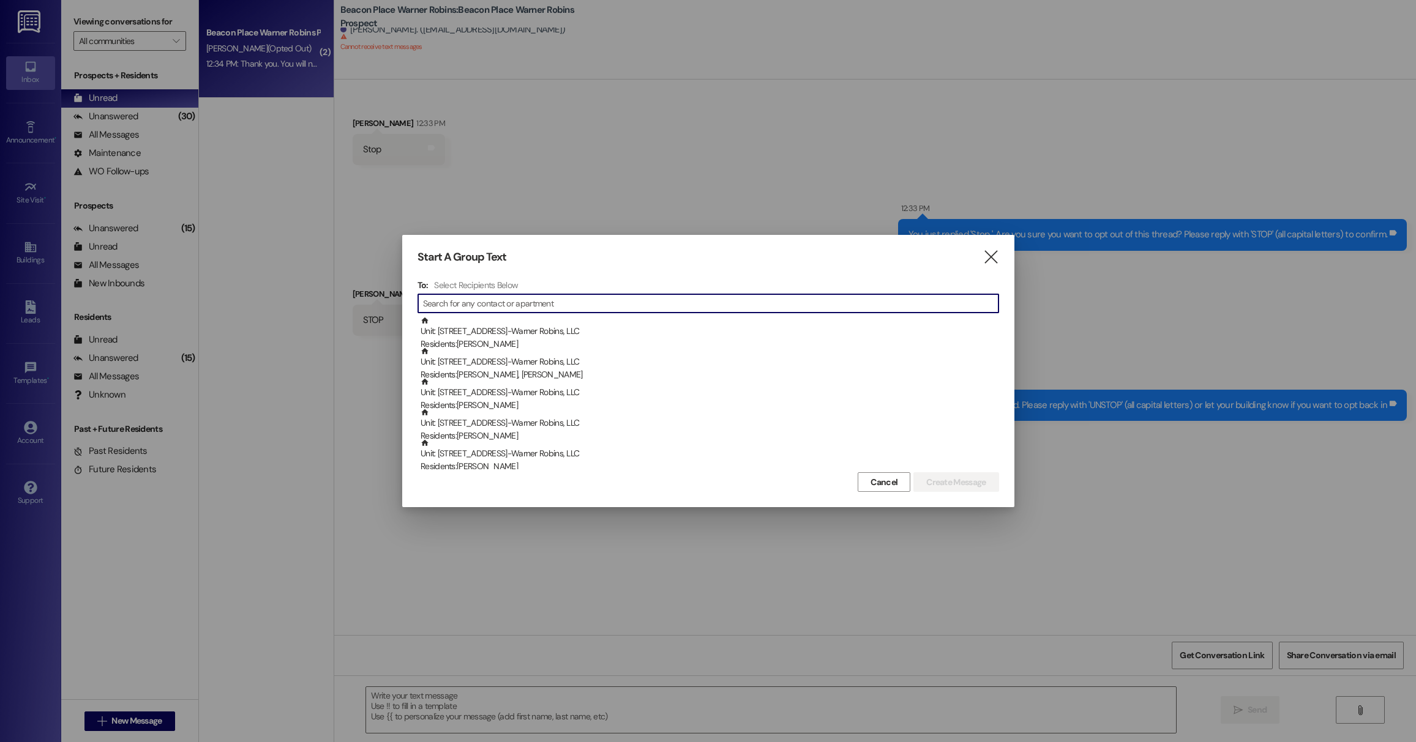
click at [631, 308] on input at bounding box center [710, 303] width 575 height 17
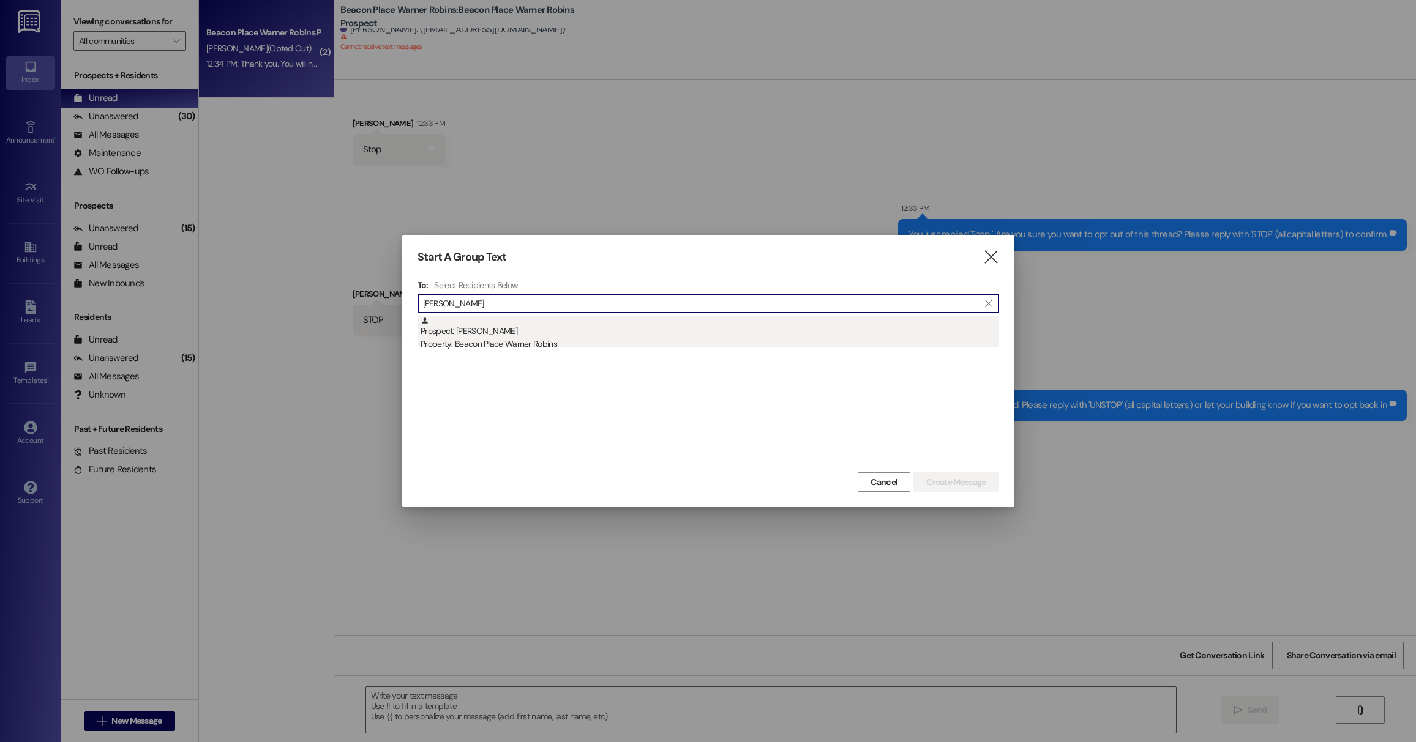
type input "[PERSON_NAME]"
click at [502, 332] on div "Prospect: [PERSON_NAME] Property: [GEOGRAPHIC_DATA] Warner Robins" at bounding box center [709, 333] width 578 height 35
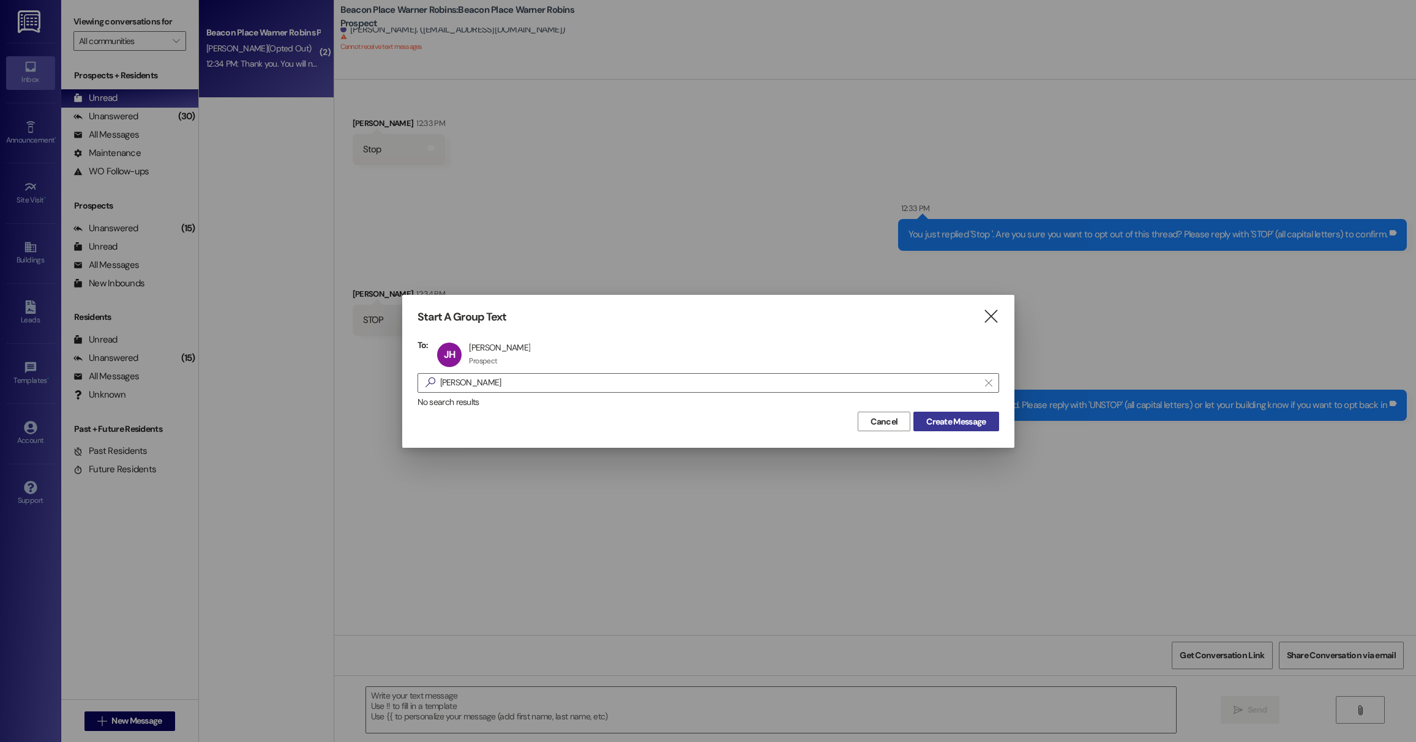
click at [950, 420] on span "Create Message" at bounding box center [955, 422] width 59 height 13
